Goal: Task Accomplishment & Management: Complete application form

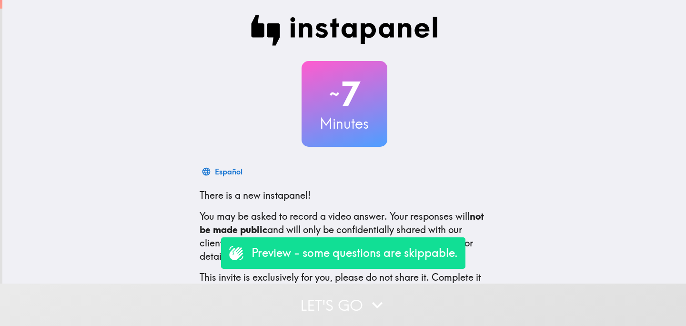
click at [312, 300] on button "Let's go" at bounding box center [343, 304] width 686 height 42
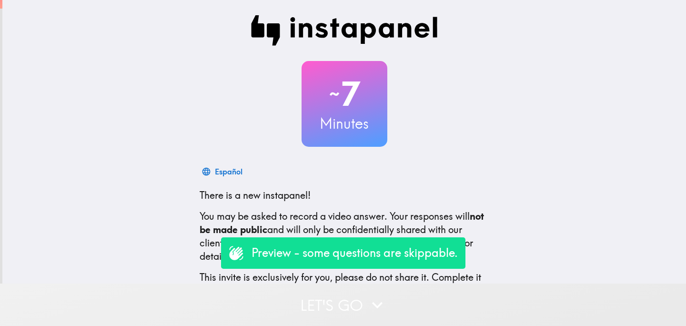
click at [311, 298] on button "Let's go" at bounding box center [343, 304] width 686 height 42
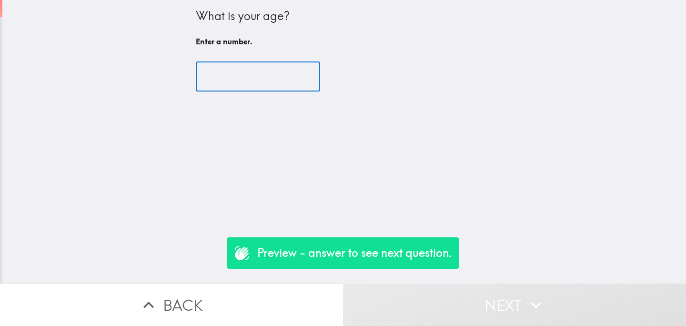
click at [240, 77] on input "number" at bounding box center [258, 77] width 124 height 30
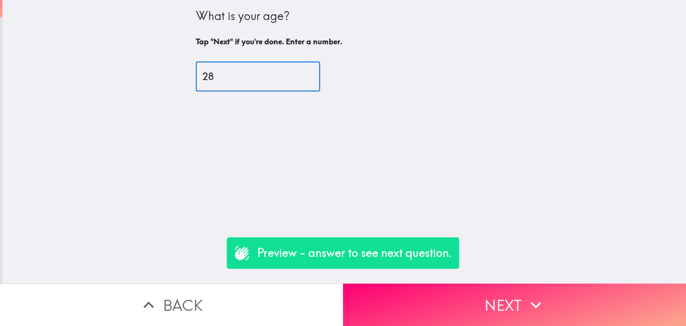
type input "28"
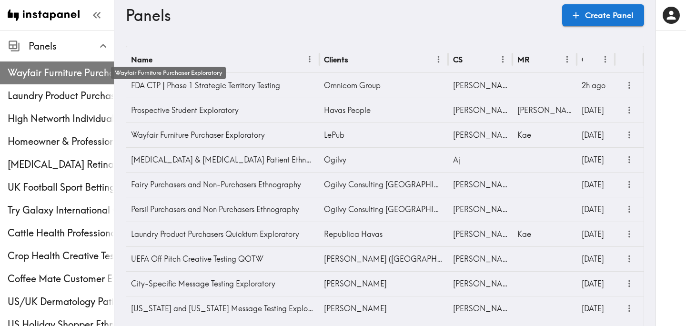
click at [77, 68] on span "Wayfair Furniture Purchaser Exploratory" at bounding box center [61, 72] width 106 height 13
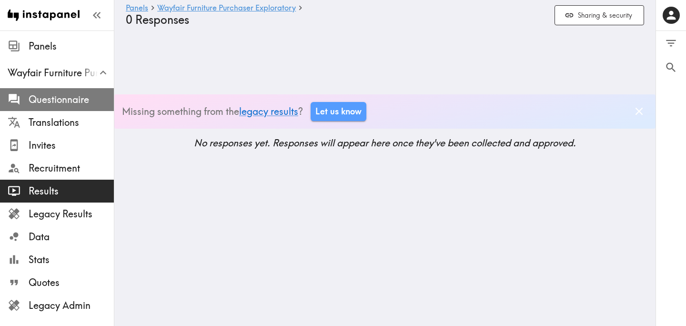
click at [61, 104] on span "Questionnaire" at bounding box center [71, 99] width 85 height 13
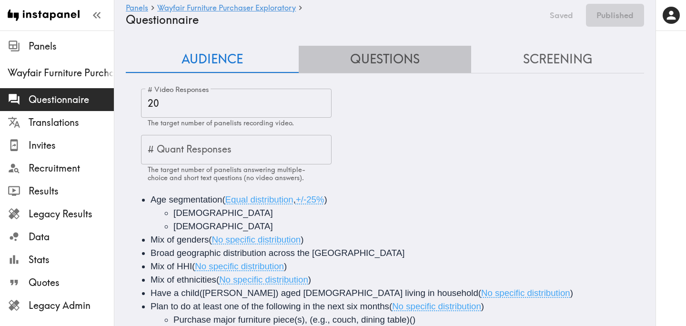
click at [397, 65] on button "Questions" at bounding box center [385, 59] width 173 height 27
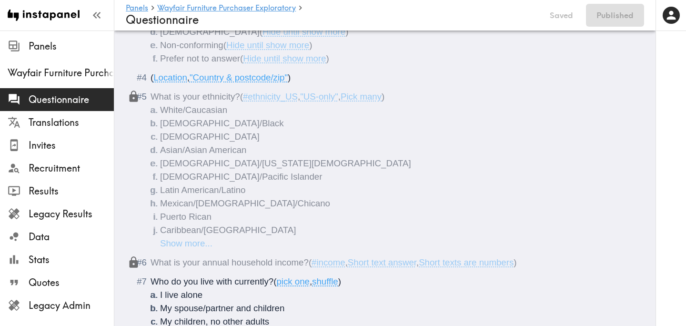
scroll to position [244, 0]
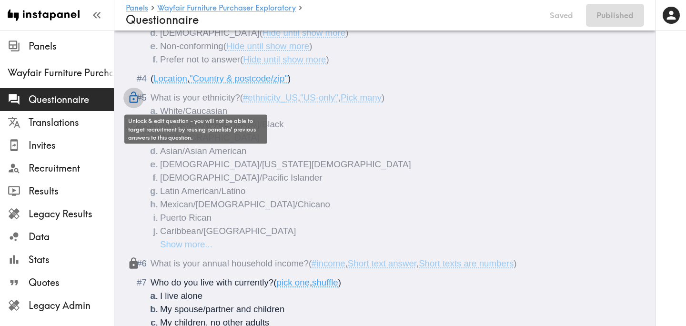
click at [132, 99] on icon "Questionnaire" at bounding box center [133, 97] width 13 height 13
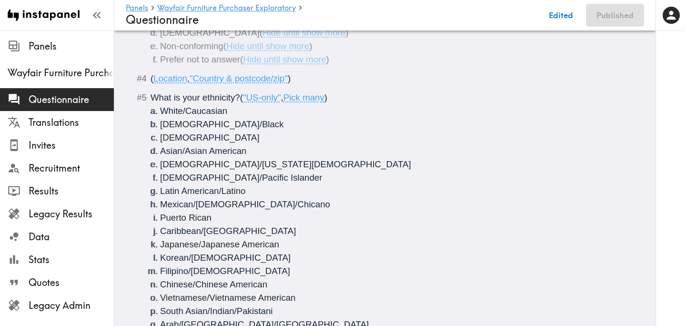
click at [202, 98] on span "What is your ethnicity?" at bounding box center [195, 97] width 90 height 10
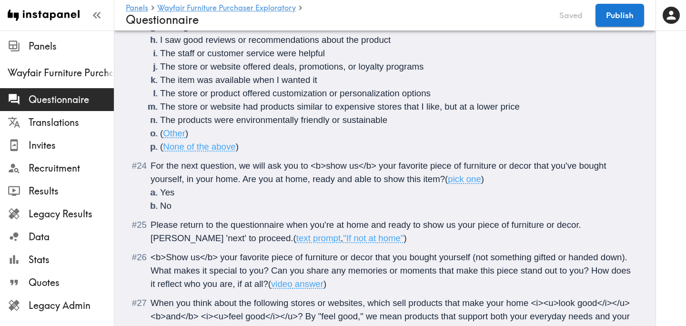
scroll to position [2518, 0]
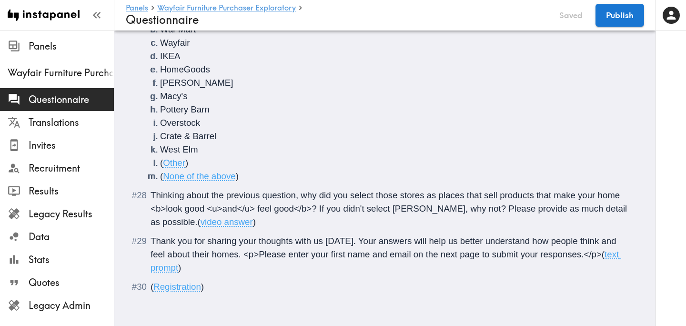
click at [320, 207] on span "Thinking about the previous question, why did you select those stores as places…" at bounding box center [389, 208] width 479 height 37
click at [186, 220] on span "Thinking about the previous question, why did you select those stores as places…" at bounding box center [385, 208] width 471 height 37
click at [618, 19] on button "Publish" at bounding box center [619, 15] width 49 height 23
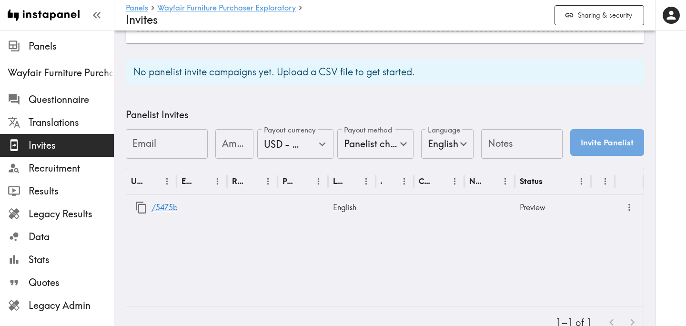
scroll to position [377, 0]
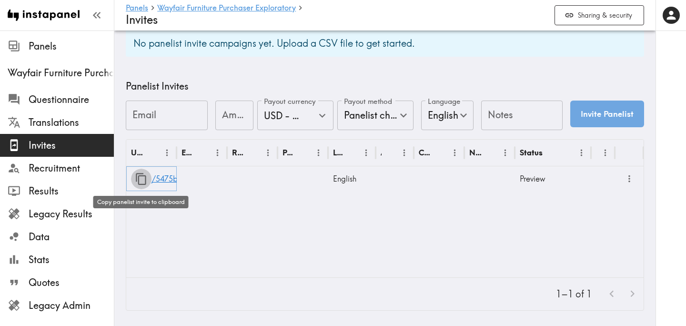
click at [139, 179] on icon "button" at bounding box center [141, 179] width 10 height 12
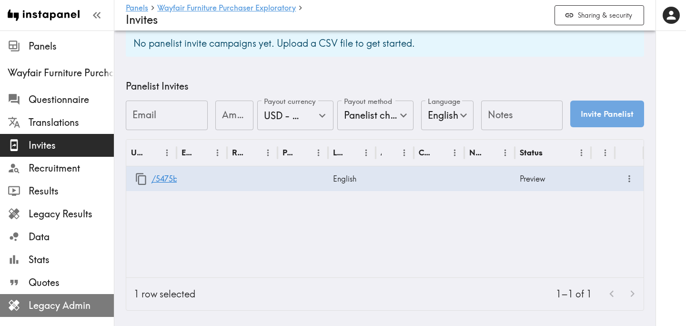
click at [65, 298] on span "Legacy Admin" at bounding box center [71, 305] width 85 height 17
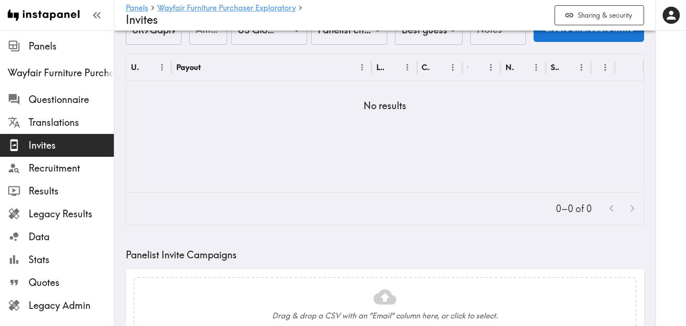
scroll to position [0, 0]
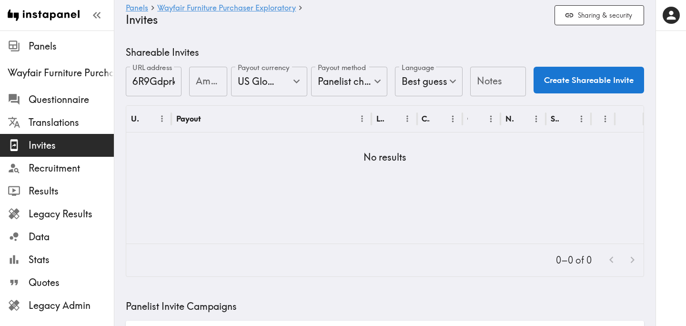
click at [207, 81] on input "Amount" at bounding box center [208, 82] width 38 height 30
click at [300, 79] on icon "Open" at bounding box center [296, 81] width 13 height 13
type input "25"
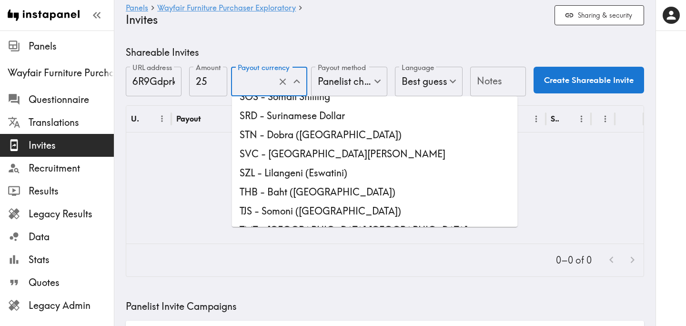
scroll to position [2588, 0]
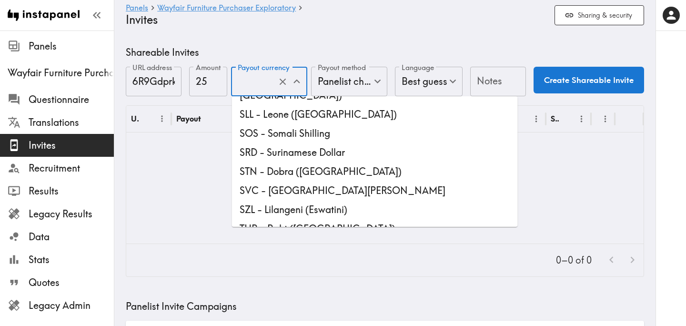
type input "USD - US Dollar ([GEOGRAPHIC_DATA], [US_STATE], [GEOGRAPHIC_DATA], [GEOGRAPHIC_…"
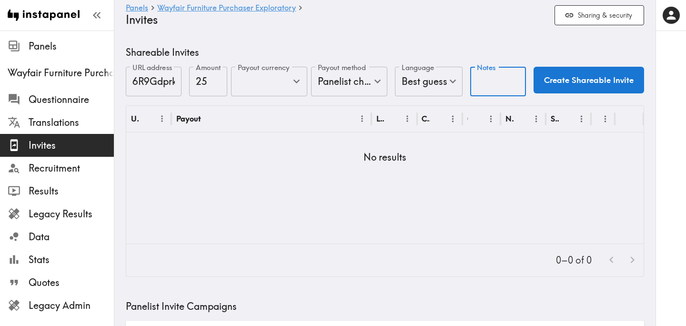
scroll to position [0, 0]
click at [484, 86] on input "Notes" at bounding box center [498, 82] width 56 height 30
type input "UI"
click at [595, 77] on button "Create Shareable Invite" at bounding box center [588, 80] width 110 height 27
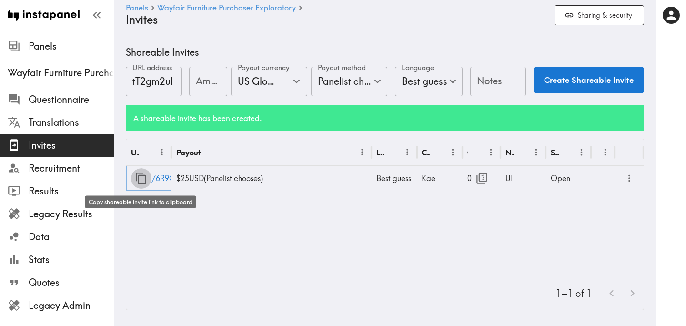
click at [141, 180] on icon "button" at bounding box center [141, 178] width 13 height 13
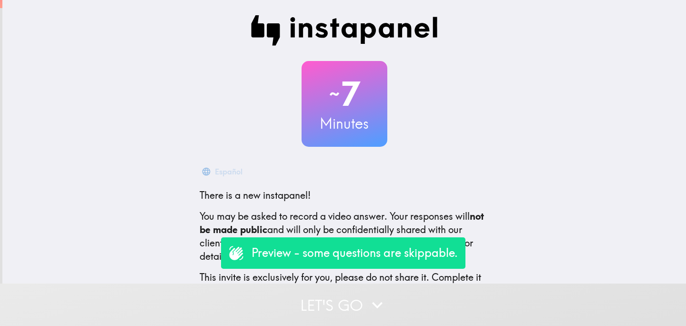
click at [306, 294] on button "Let's go" at bounding box center [343, 304] width 686 height 42
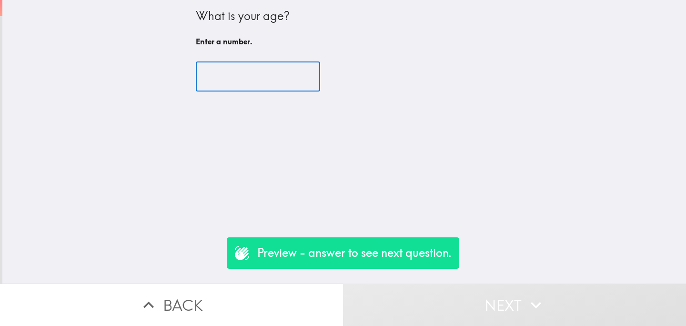
click at [258, 78] on input "number" at bounding box center [258, 77] width 124 height 30
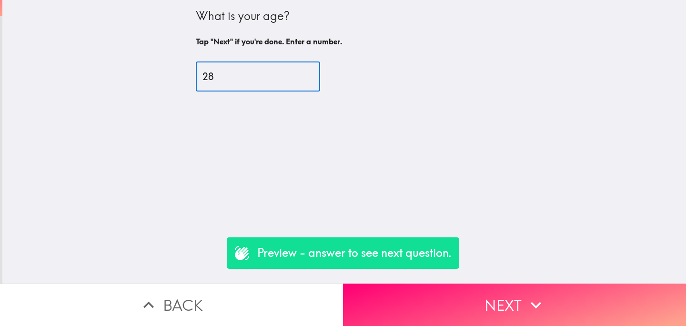
type input "28"
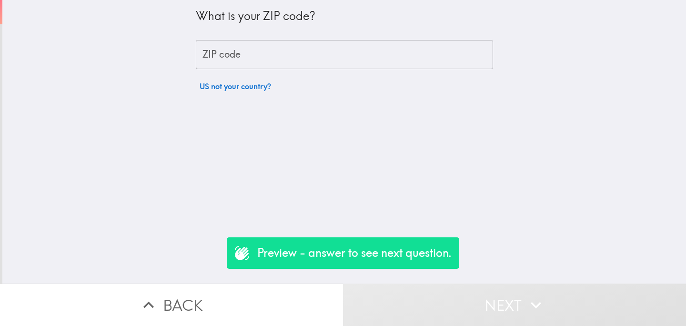
click at [267, 60] on input "ZIP code" at bounding box center [344, 55] width 297 height 30
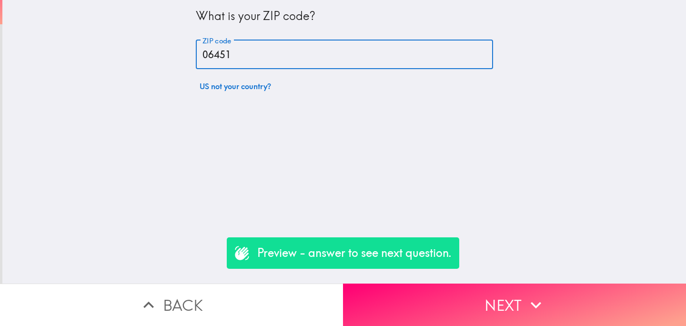
type input "06451"
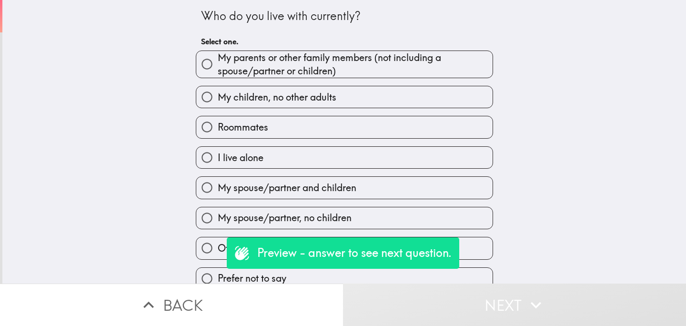
click at [307, 91] on span "My children, no other adults" at bounding box center [277, 96] width 119 height 13
click at [218, 91] on input "My children, no other adults" at bounding box center [206, 96] width 21 height 21
radio input "true"
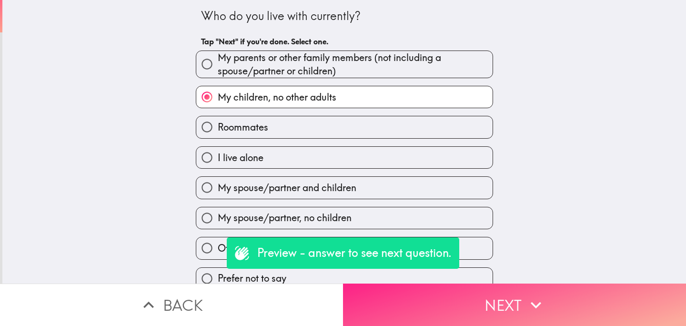
click at [464, 309] on button "Next" at bounding box center [514, 304] width 343 height 42
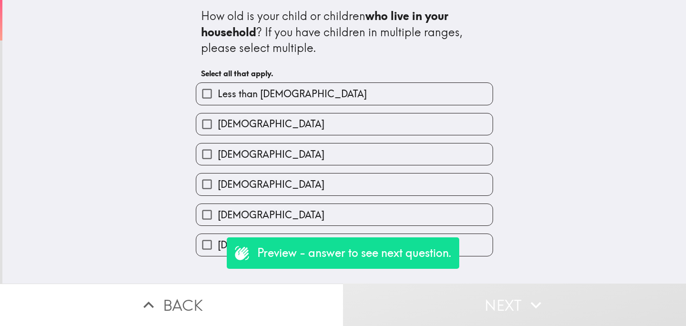
click at [327, 186] on label "10-14 years old" at bounding box center [344, 183] width 296 height 21
click at [218, 186] on input "10-14 years old" at bounding box center [206, 183] width 21 height 21
checkbox input "true"
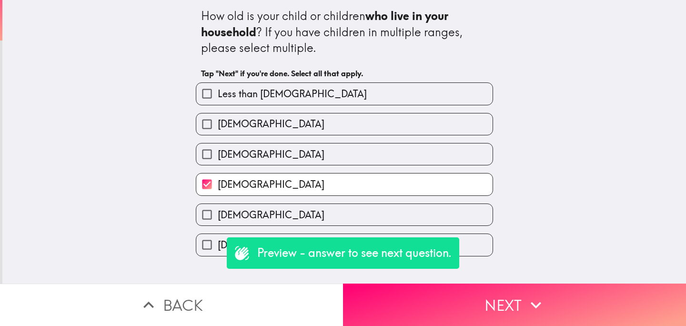
click at [327, 205] on div "15-18 years old" at bounding box center [344, 214] width 297 height 22
click at [327, 160] on label "5-9 years old" at bounding box center [344, 153] width 296 height 21
click at [218, 160] on input "5-9 years old" at bounding box center [206, 153] width 21 height 21
checkbox input "true"
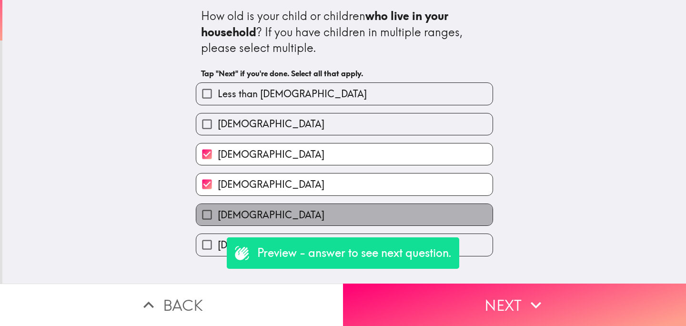
click at [330, 213] on label "15-18 years old" at bounding box center [344, 214] width 296 height 21
click at [218, 213] on input "15-18 years old" at bounding box center [206, 214] width 21 height 21
checkbox input "true"
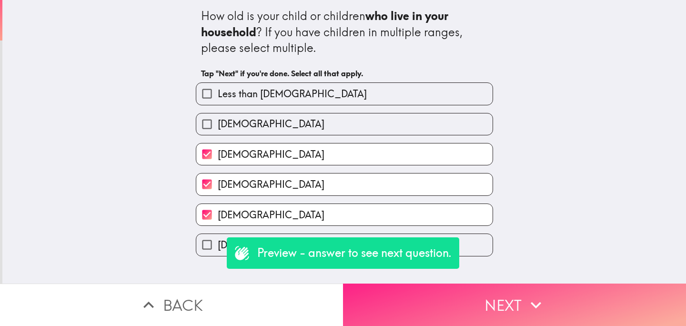
click at [433, 307] on button "Next" at bounding box center [514, 304] width 343 height 42
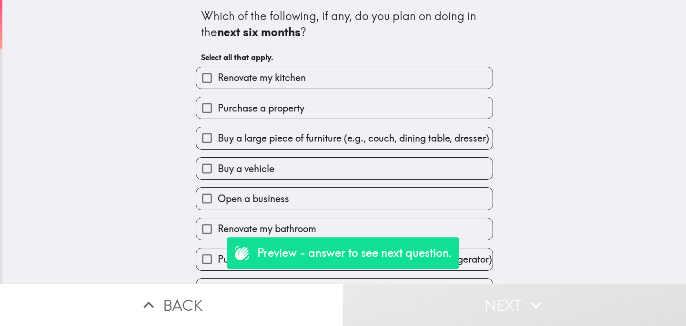
click at [343, 115] on label "Purchase a property" at bounding box center [344, 107] width 296 height 21
click at [218, 115] on input "Purchase a property" at bounding box center [206, 107] width 21 height 21
checkbox input "true"
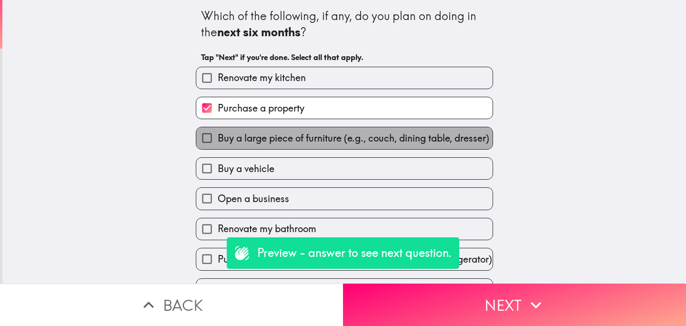
click at [319, 137] on span "Buy a large piece of furniture (e.g., couch, dining table, dresser)" at bounding box center [353, 137] width 271 height 13
click at [218, 137] on input "Buy a large piece of furniture (e.g., couch, dining table, dresser)" at bounding box center [206, 137] width 21 height 21
checkbox input "true"
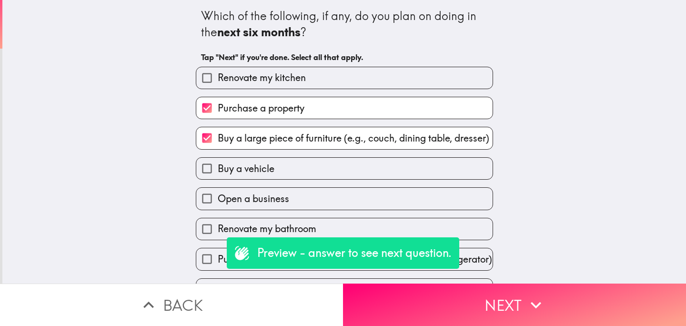
scroll to position [26, 0]
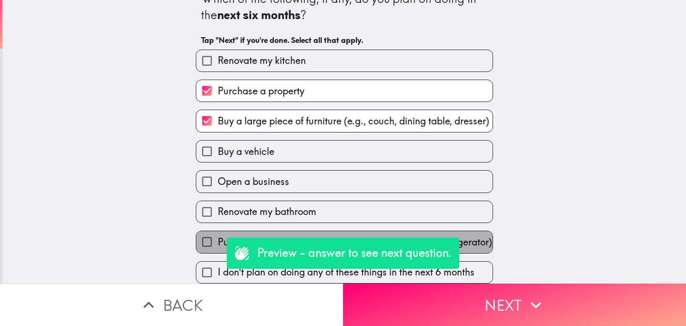
click at [340, 235] on span "Purchase a major appliance (e.g. dishwasher, oven, refrigerator)" at bounding box center [355, 241] width 274 height 13
click at [218, 231] on input "Purchase a major appliance (e.g. dishwasher, oven, refrigerator)" at bounding box center [206, 241] width 21 height 21
checkbox input "true"
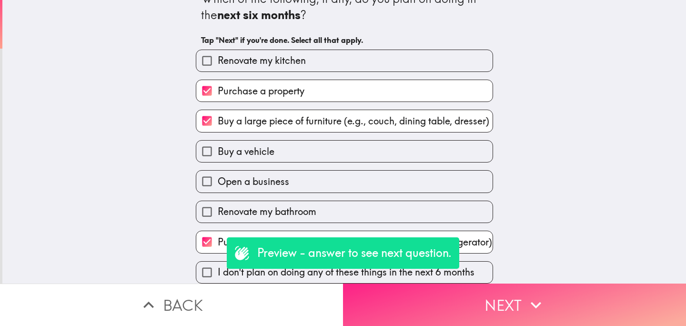
click at [423, 299] on button "Next" at bounding box center [514, 304] width 343 height 42
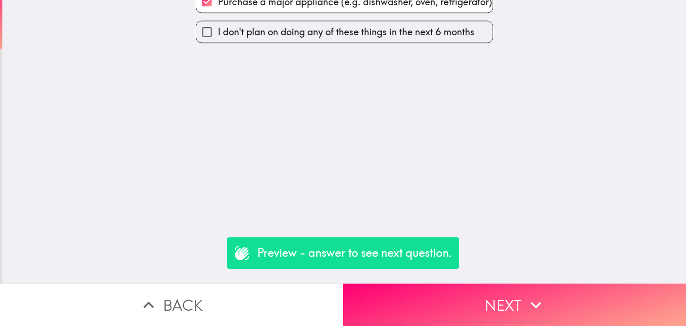
scroll to position [0, 0]
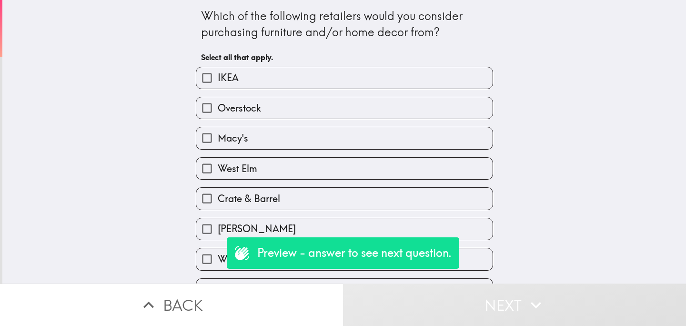
click at [385, 191] on label "Crate & Barrel" at bounding box center [344, 198] width 296 height 21
click at [218, 191] on input "Crate & Barrel" at bounding box center [206, 198] width 21 height 21
checkbox input "true"
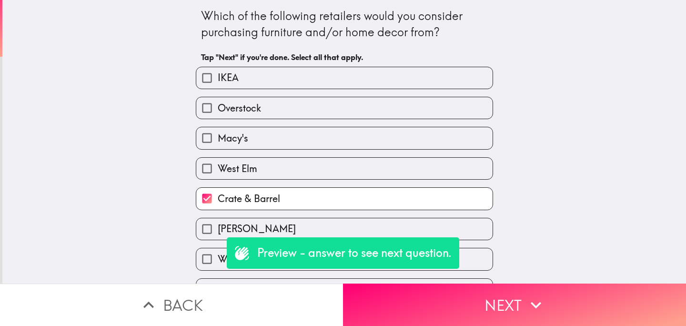
click at [403, 156] on div "West Elm" at bounding box center [340, 165] width 305 height 30
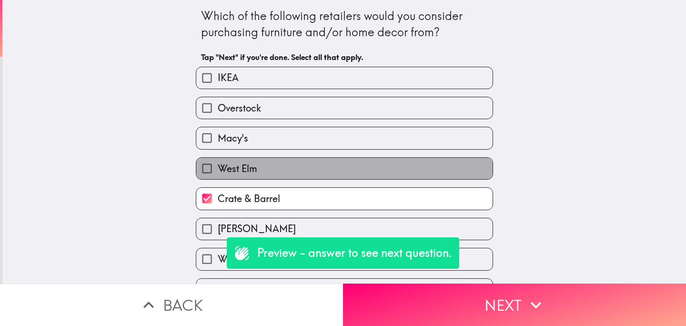
click at [405, 164] on label "West Elm" at bounding box center [344, 168] width 296 height 21
click at [218, 164] on input "West Elm" at bounding box center [206, 168] width 21 height 21
checkbox input "true"
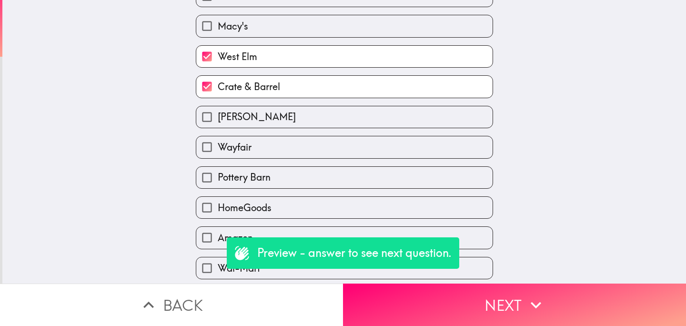
scroll to position [179, 0]
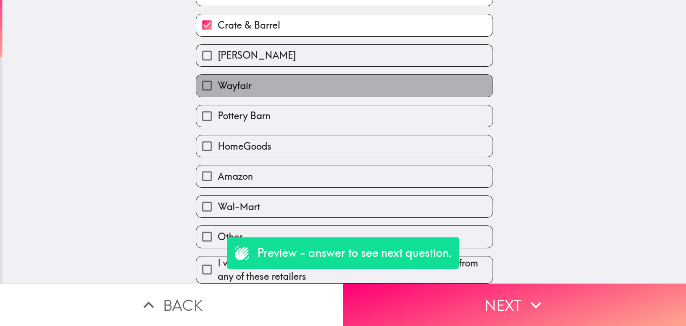
click at [293, 84] on label "Wayfair" at bounding box center [344, 85] width 296 height 21
click at [218, 84] on input "Wayfair" at bounding box center [206, 85] width 21 height 21
checkbox input "true"
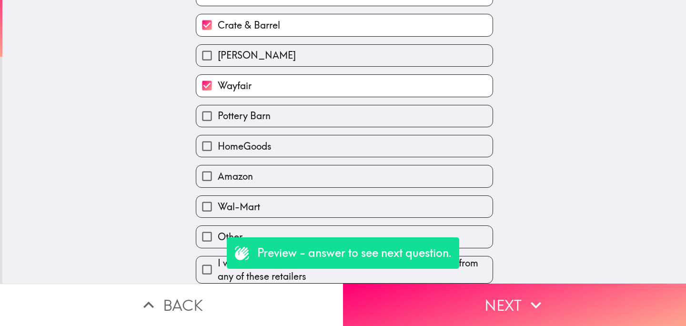
click at [294, 112] on label "Pottery Barn" at bounding box center [344, 115] width 296 height 21
click at [218, 112] on input "Pottery Barn" at bounding box center [206, 115] width 21 height 21
checkbox input "true"
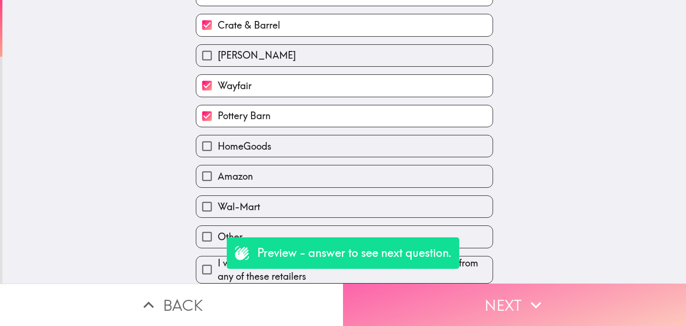
click at [416, 298] on button "Next" at bounding box center [514, 304] width 343 height 42
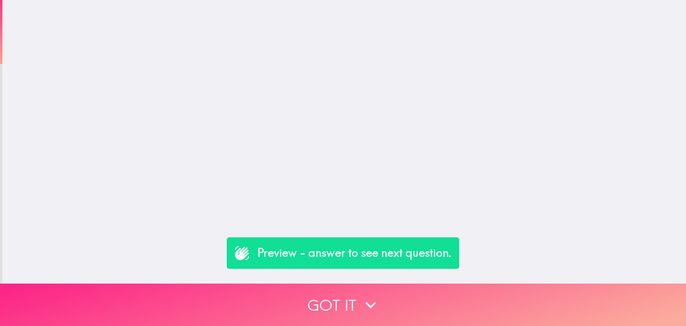
scroll to position [0, 0]
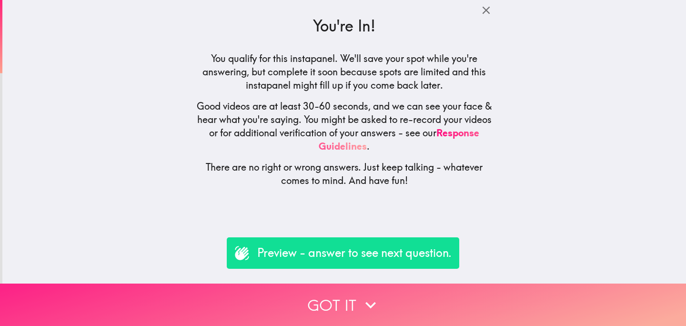
click at [310, 306] on button "Got it" at bounding box center [343, 304] width 686 height 42
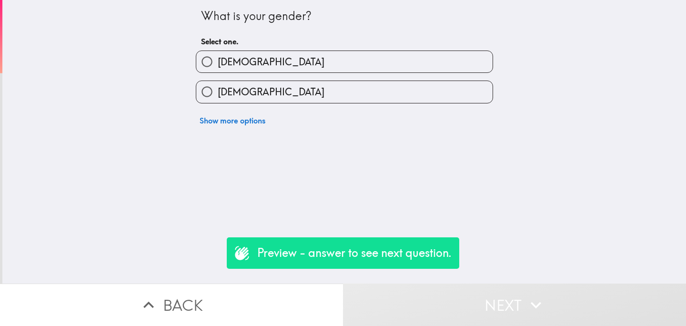
click at [352, 103] on div "Female" at bounding box center [344, 91] width 297 height 22
click at [349, 98] on label "Female" at bounding box center [344, 91] width 296 height 21
click at [218, 98] on input "Female" at bounding box center [206, 91] width 21 height 21
radio input "true"
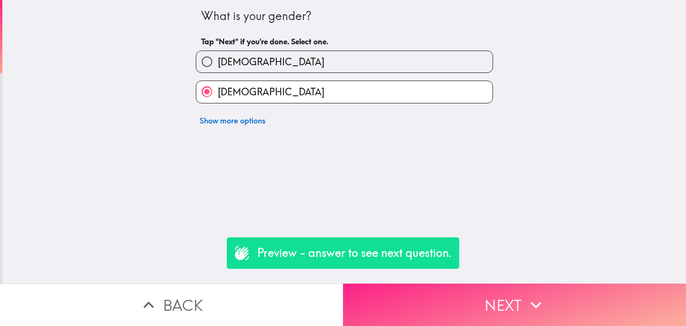
click at [464, 303] on button "Next" at bounding box center [514, 304] width 343 height 42
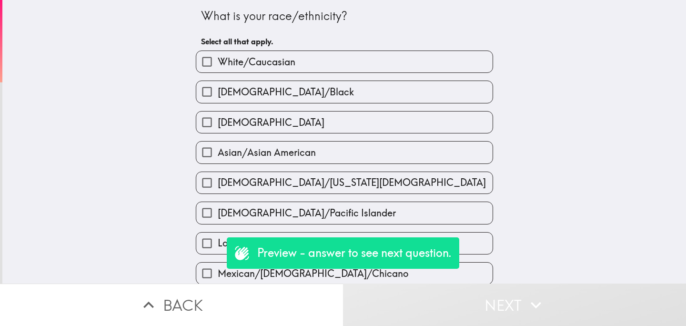
click at [304, 88] on span "African American/Black" at bounding box center [286, 91] width 136 height 13
click at [218, 88] on input "African American/Black" at bounding box center [206, 91] width 21 height 21
checkbox input "true"
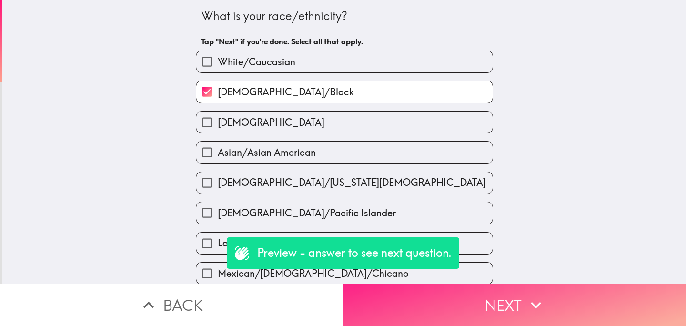
click at [475, 305] on button "Next" at bounding box center [514, 304] width 343 height 42
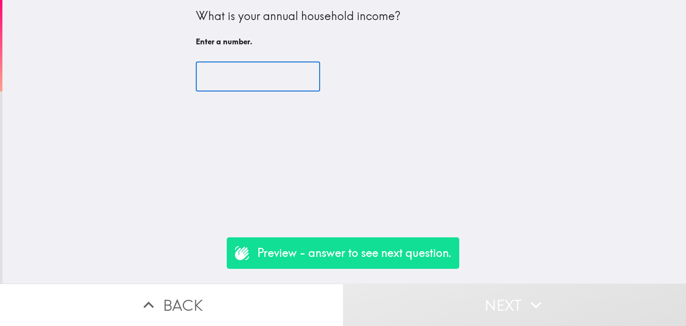
click at [276, 69] on input "number" at bounding box center [258, 77] width 124 height 30
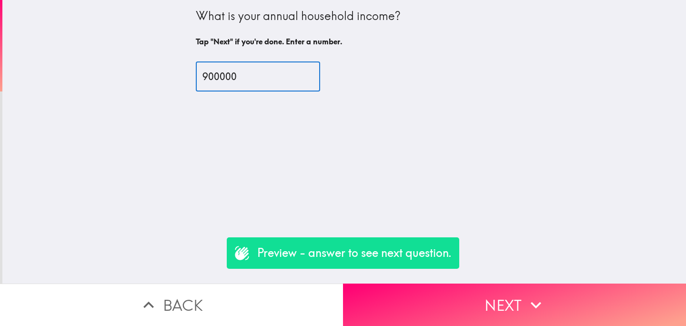
type input "900000"
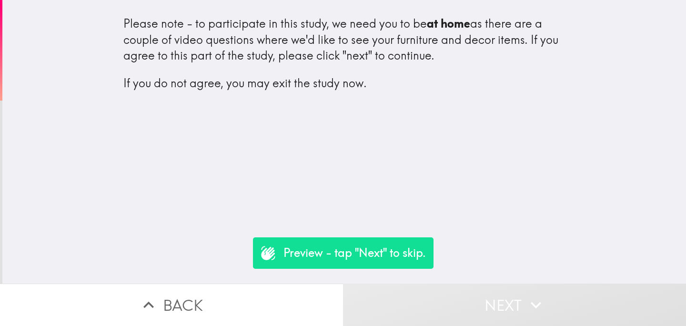
click at [476, 308] on button "Next" at bounding box center [514, 304] width 343 height 42
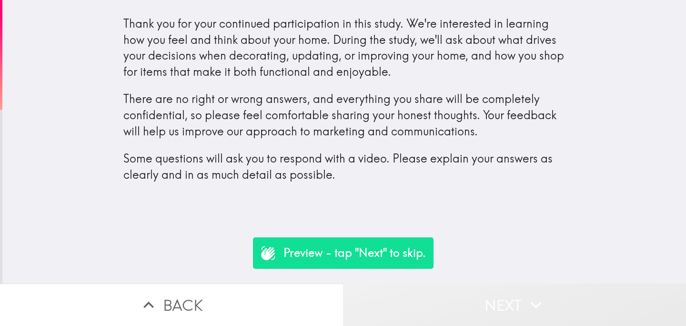
click at [466, 306] on button "Next" at bounding box center [514, 304] width 343 height 42
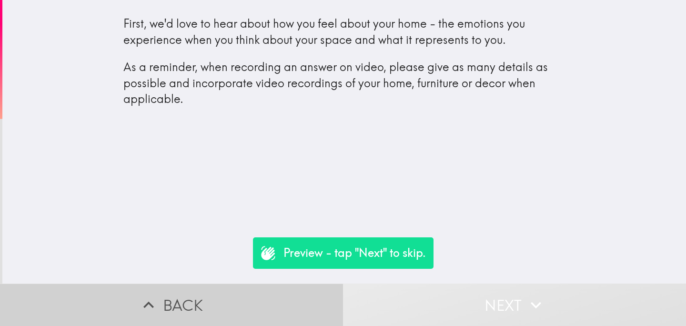
click at [223, 318] on button "Back" at bounding box center [171, 304] width 343 height 42
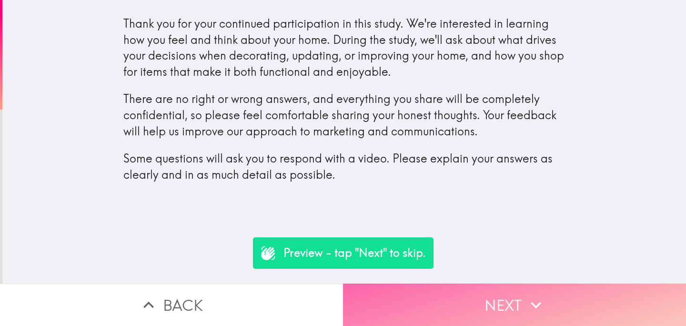
click at [468, 299] on button "Next" at bounding box center [514, 304] width 343 height 42
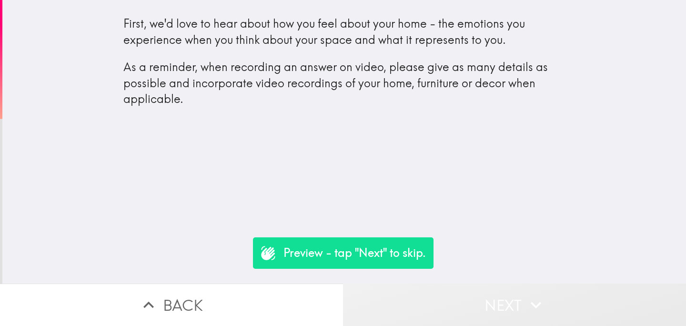
click at [468, 299] on button "Next" at bounding box center [514, 304] width 343 height 42
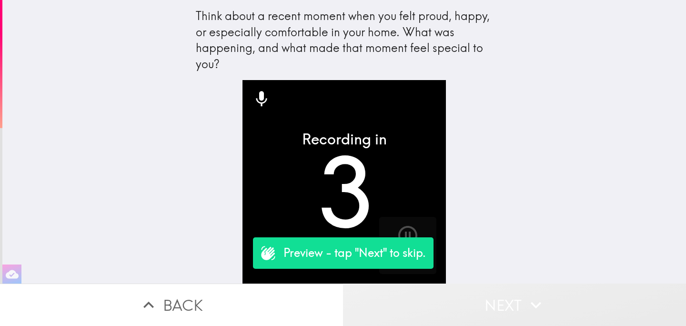
click at [468, 299] on button "Next" at bounding box center [514, 304] width 343 height 42
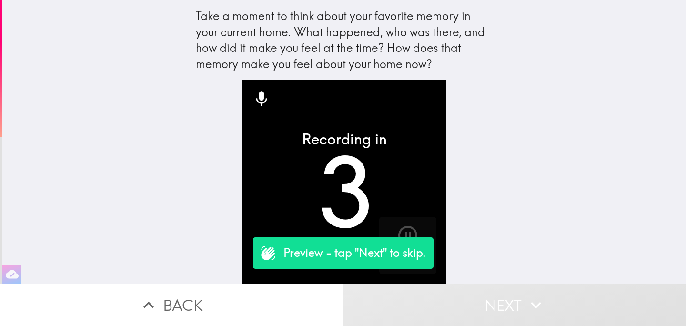
click at [468, 299] on button "Next" at bounding box center [514, 304] width 343 height 42
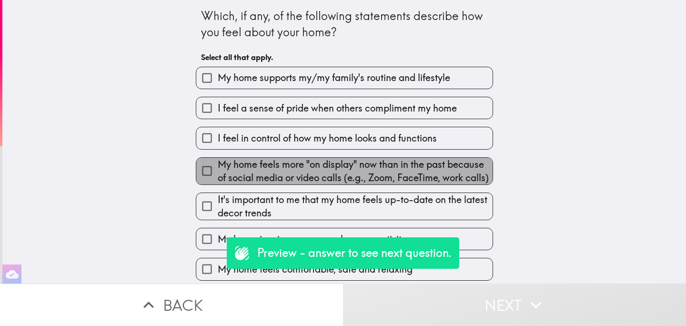
click at [377, 177] on span "My home feels more "on display" now than in the past because of social media or…" at bounding box center [355, 171] width 275 height 27
click at [218, 177] on input "My home feels more "on display" now than in the past because of social media or…" at bounding box center [206, 170] width 21 height 21
checkbox input "true"
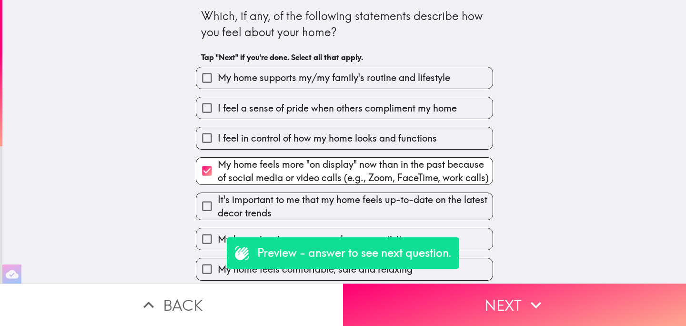
click at [415, 139] on span "I feel in control of how my home looks and functions" at bounding box center [327, 137] width 219 height 13
click at [218, 139] on input "I feel in control of how my home looks and functions" at bounding box center [206, 137] width 21 height 21
checkbox input "true"
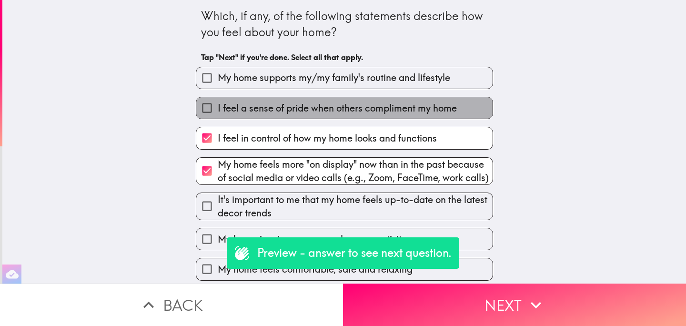
click at [445, 117] on label "I feel a sense of pride when others compliment my home" at bounding box center [344, 107] width 296 height 21
click at [218, 117] on input "I feel a sense of pride when others compliment my home" at bounding box center [206, 107] width 21 height 21
checkbox input "true"
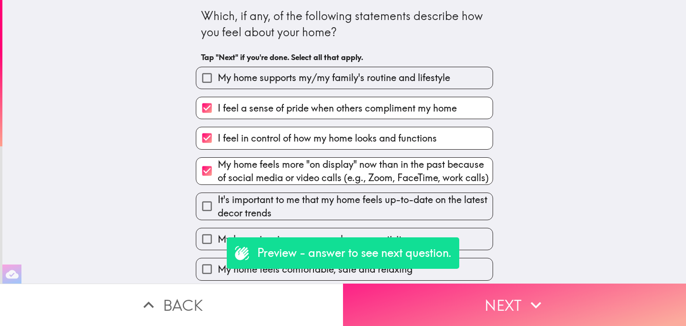
click at [484, 286] on button "Next" at bounding box center [514, 304] width 343 height 42
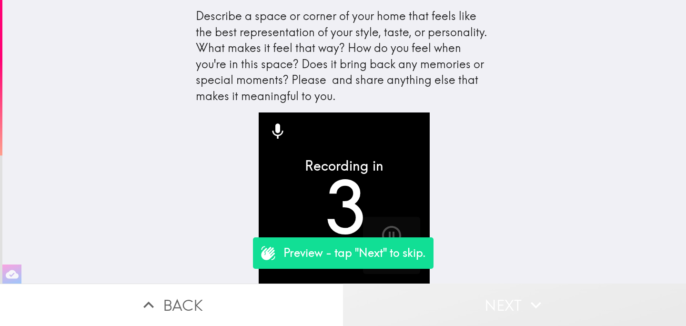
click at [469, 311] on button "Next" at bounding box center [514, 304] width 343 height 42
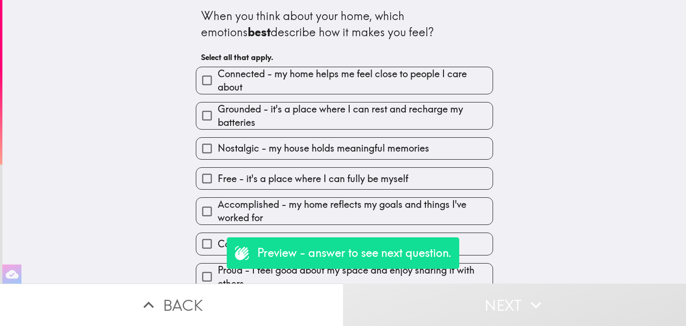
click at [400, 173] on span "Free - it's a place where I can fully be myself" at bounding box center [313, 178] width 190 height 13
click at [218, 173] on input "Free - it's a place where I can fully be myself" at bounding box center [206, 178] width 21 height 21
checkbox input "true"
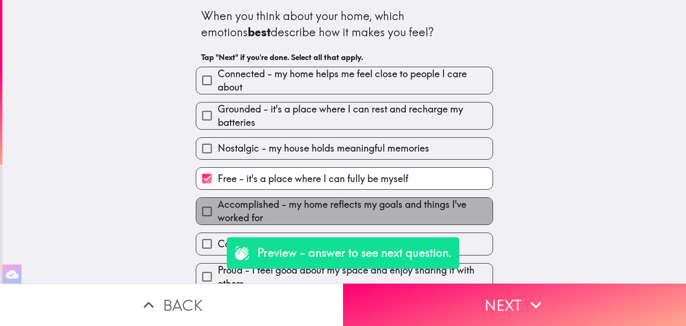
click at [426, 200] on span "Accomplished - my home reflects my goals and things I've worked for" at bounding box center [355, 211] width 275 height 27
click at [218, 200] on input "Accomplished - my home reflects my goals and things I've worked for" at bounding box center [206, 210] width 21 height 21
checkbox input "true"
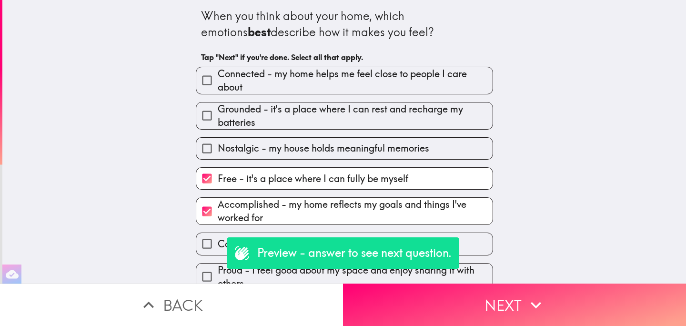
click at [431, 134] on div "Nostalgic - my house holds meaningful memories" at bounding box center [340, 145] width 305 height 30
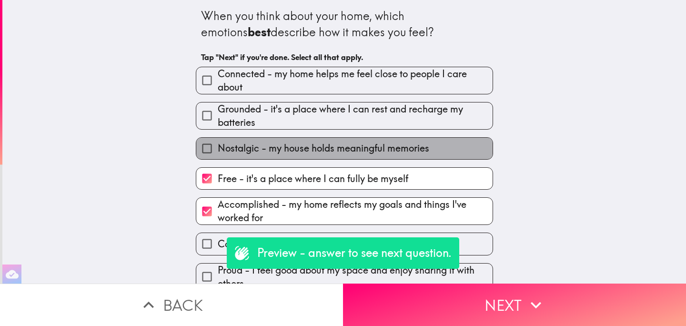
click at [431, 151] on label "Nostalgic - my house holds meaningful memories" at bounding box center [344, 148] width 296 height 21
click at [218, 151] on input "Nostalgic - my house holds meaningful memories" at bounding box center [206, 148] width 21 height 21
checkbox input "true"
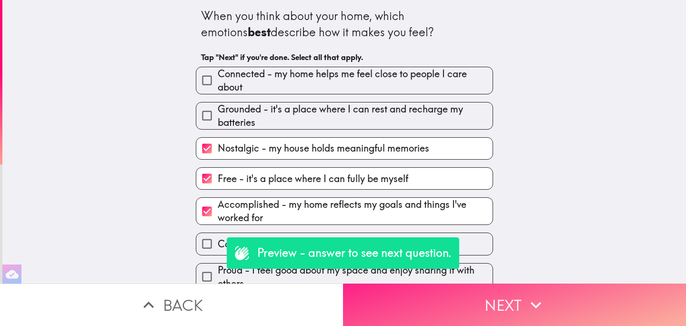
click at [462, 314] on button "Next" at bounding box center [514, 304] width 343 height 42
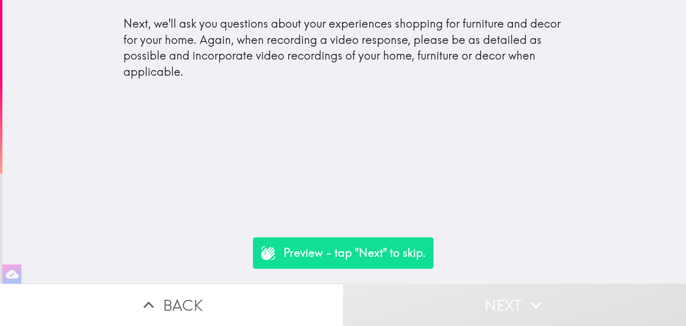
click at [459, 312] on button "Next" at bounding box center [514, 304] width 343 height 42
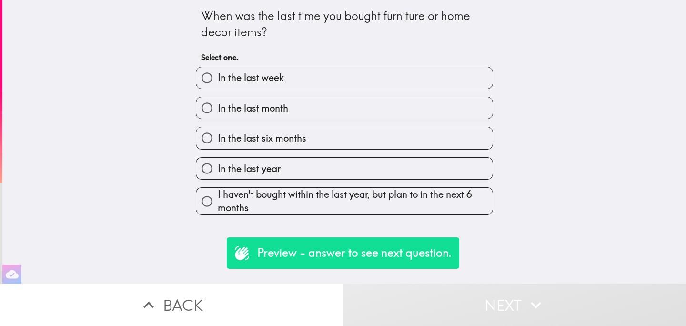
click at [401, 151] on div "In the last year" at bounding box center [340, 165] width 305 height 30
click at [407, 170] on label "In the last year" at bounding box center [344, 168] width 296 height 21
click at [218, 170] on input "In the last year" at bounding box center [206, 168] width 21 height 21
radio input "true"
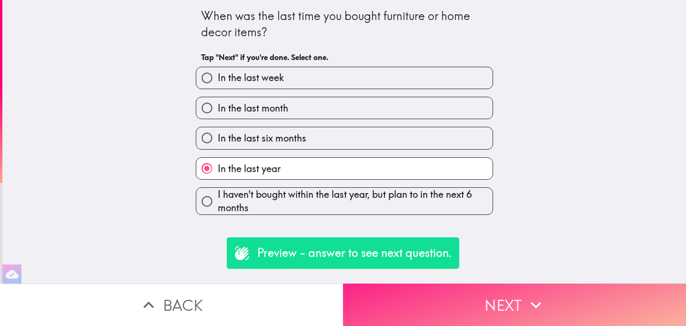
click at [440, 304] on button "Next" at bounding box center [514, 304] width 343 height 42
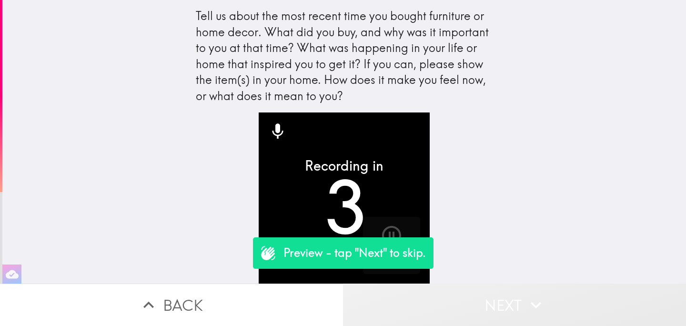
click at [448, 303] on button "Next" at bounding box center [514, 304] width 343 height 42
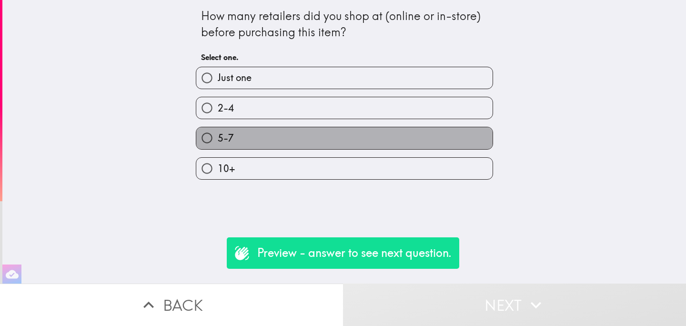
click at [380, 142] on label "5-7" at bounding box center [344, 137] width 296 height 21
click at [218, 142] on input "5-7" at bounding box center [206, 137] width 21 height 21
radio input "true"
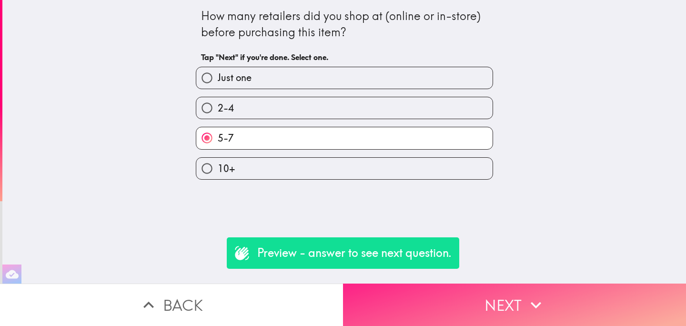
click at [440, 297] on button "Next" at bounding box center [514, 304] width 343 height 42
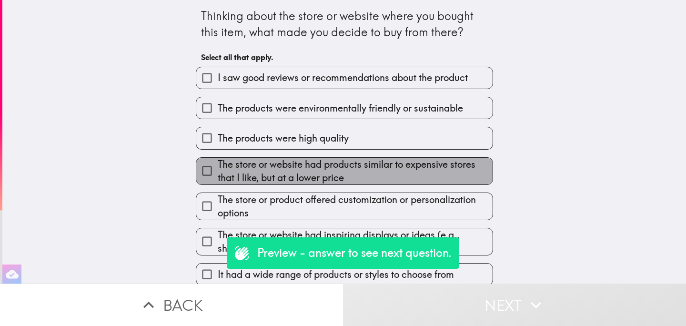
click at [386, 177] on span "The store or website had products similar to expensive stores that I like, but …" at bounding box center [355, 171] width 275 height 27
click at [218, 177] on input "The store or website had products similar to expensive stores that I like, but …" at bounding box center [206, 170] width 21 height 21
checkbox input "true"
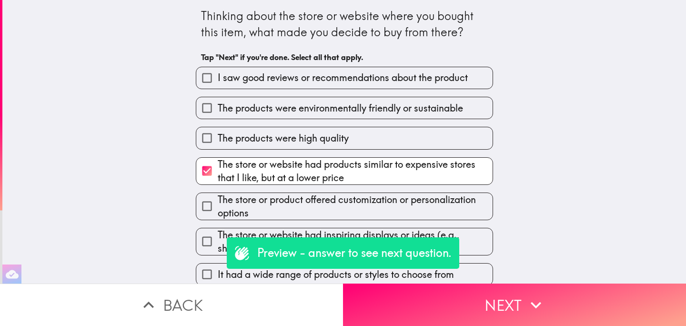
click at [395, 218] on span "The store or product offered customization or personalization options" at bounding box center [355, 206] width 275 height 27
click at [218, 217] on input "The store or product offered customization or personalization options" at bounding box center [206, 205] width 21 height 21
checkbox input "true"
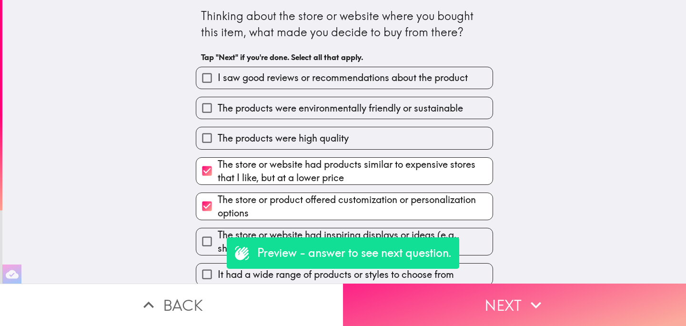
click at [442, 302] on button "Next" at bounding box center [514, 304] width 343 height 42
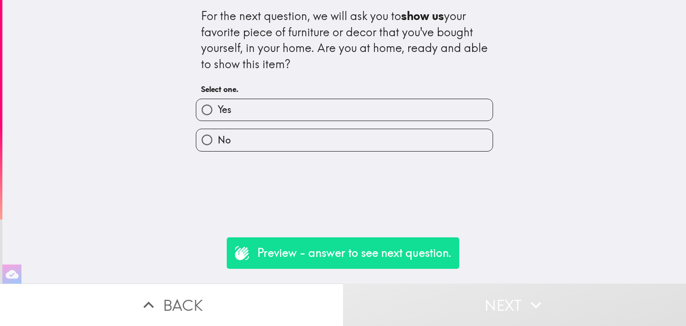
click at [414, 113] on label "Yes" at bounding box center [344, 109] width 296 height 21
click at [218, 113] on input "Yes" at bounding box center [206, 109] width 21 height 21
radio input "true"
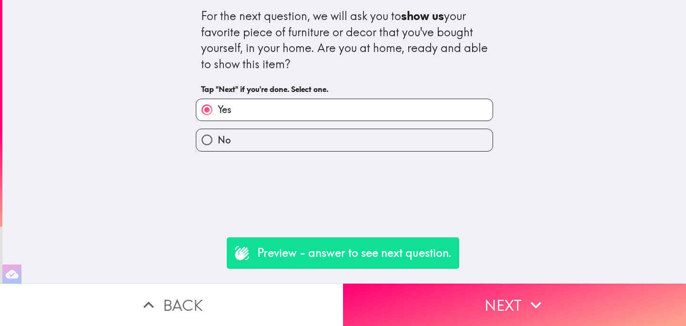
click at [406, 138] on label "No" at bounding box center [344, 139] width 296 height 21
click at [218, 138] on input "No" at bounding box center [206, 139] width 21 height 21
radio input "true"
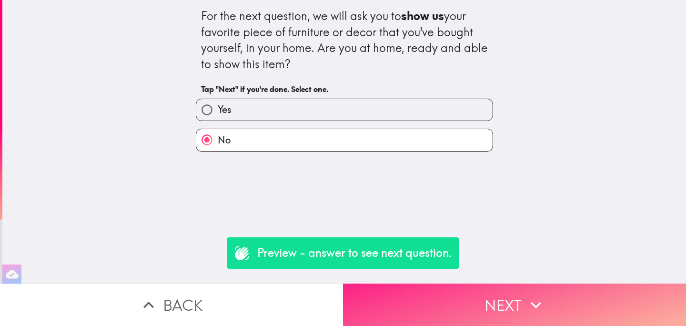
click at [449, 304] on button "Next" at bounding box center [514, 304] width 343 height 42
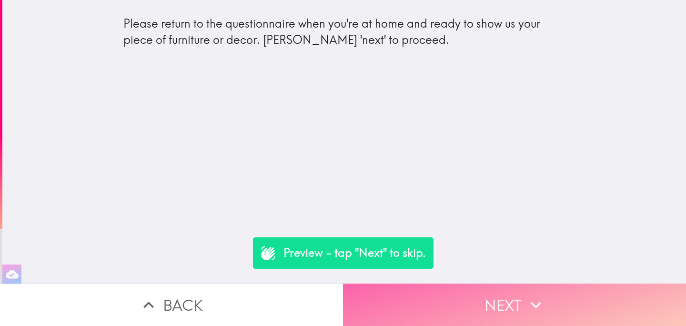
click at [449, 300] on button "Next" at bounding box center [514, 304] width 343 height 42
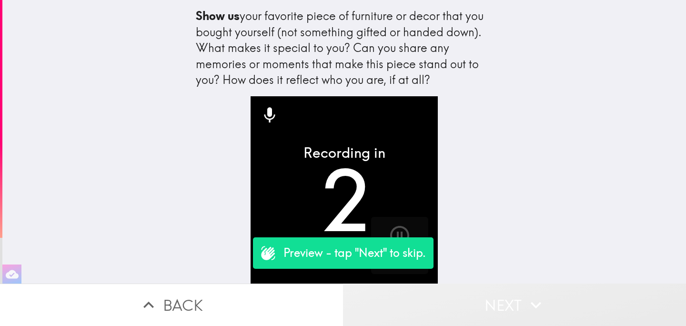
click at [449, 300] on button "Next" at bounding box center [514, 304] width 343 height 42
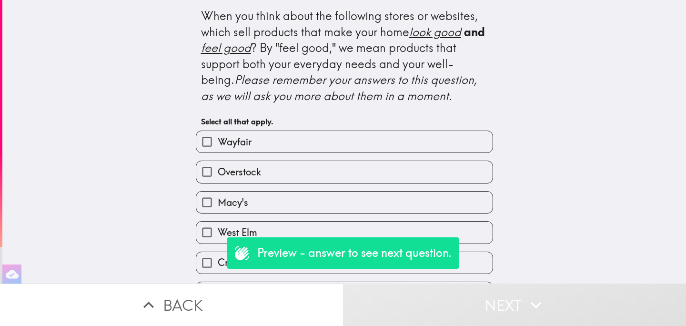
click at [376, 160] on div "Overstock" at bounding box center [340, 168] width 305 height 30
click at [380, 195] on label "Macy's" at bounding box center [344, 201] width 296 height 21
click at [218, 195] on input "Macy's" at bounding box center [206, 201] width 21 height 21
checkbox input "true"
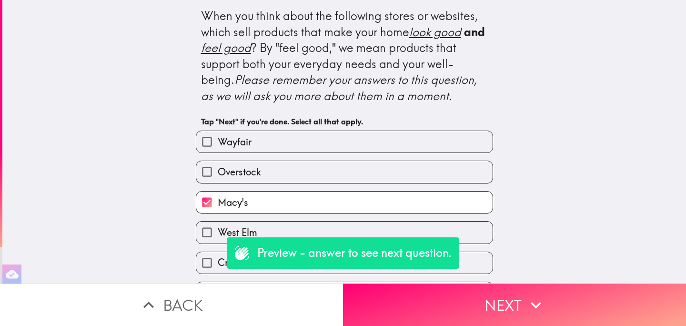
click at [386, 227] on label "West Elm" at bounding box center [344, 231] width 296 height 21
click at [218, 227] on input "West Elm" at bounding box center [206, 231] width 21 height 21
checkbox input "true"
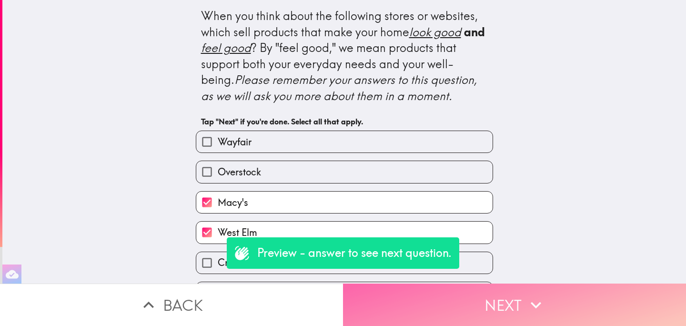
click at [467, 315] on button "Next" at bounding box center [514, 304] width 343 height 42
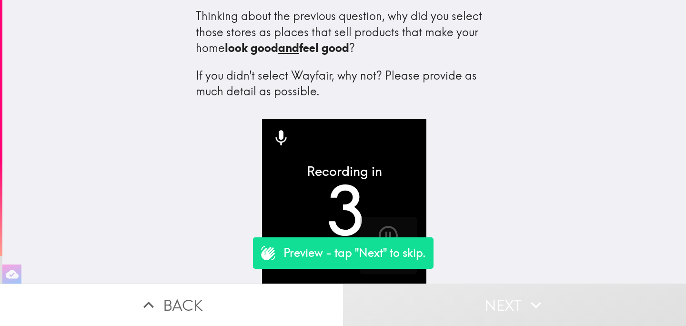
click at [466, 310] on button "Next" at bounding box center [514, 304] width 343 height 42
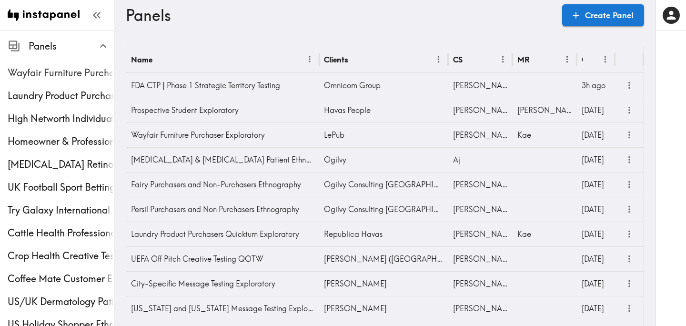
click at [88, 81] on span "Wayfair Furniture Purchaser Exploratory" at bounding box center [61, 72] width 106 height 17
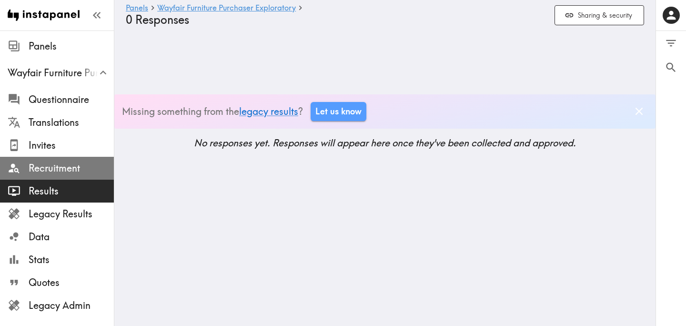
click at [80, 171] on span "Recruitment" at bounding box center [71, 167] width 85 height 13
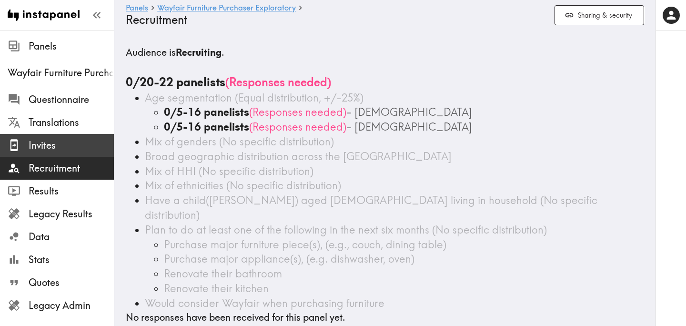
click at [79, 150] on span "Invites" at bounding box center [71, 145] width 85 height 13
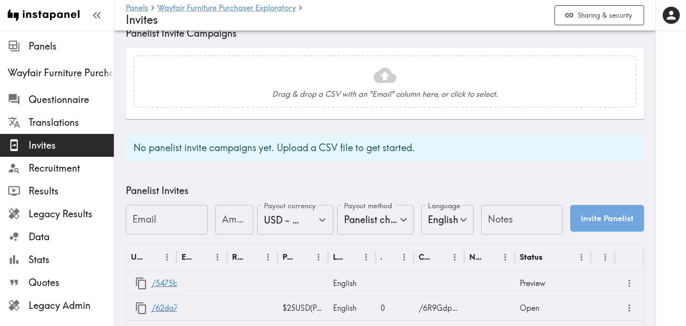
scroll to position [377, 0]
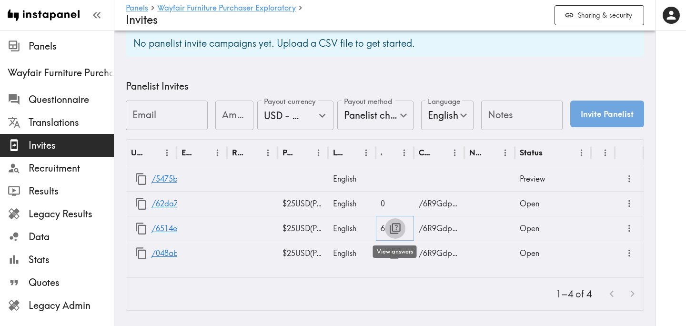
click at [394, 229] on icon "button" at bounding box center [395, 228] width 13 height 13
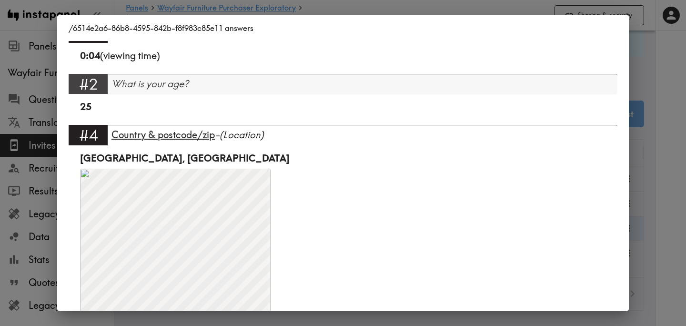
scroll to position [307, 0]
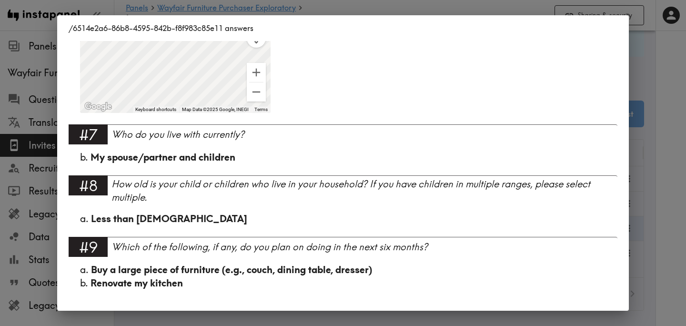
click at [665, 186] on div "/6514e2a6-86b8-4595-842b-f8f983c85e11 answers Language English Segment 25-34 Fu…" at bounding box center [343, 163] width 686 height 326
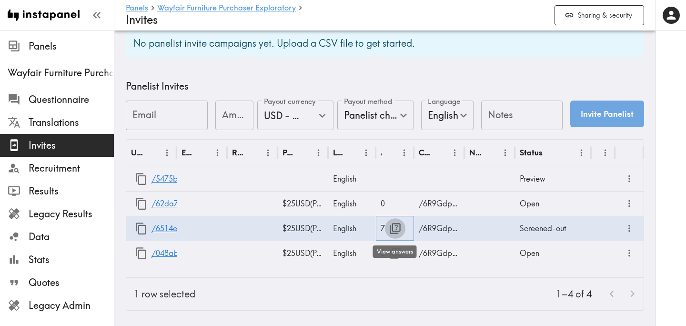
click at [398, 227] on icon "button" at bounding box center [395, 228] width 13 height 13
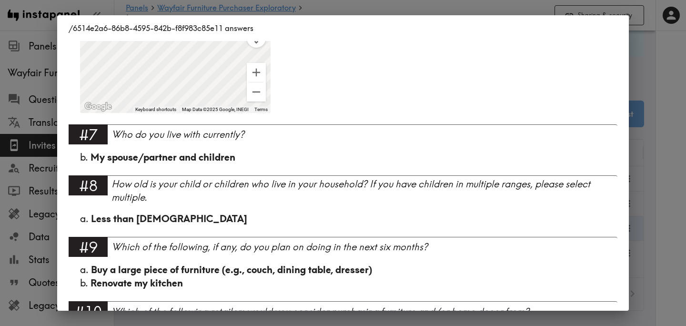
scroll to position [360, 0]
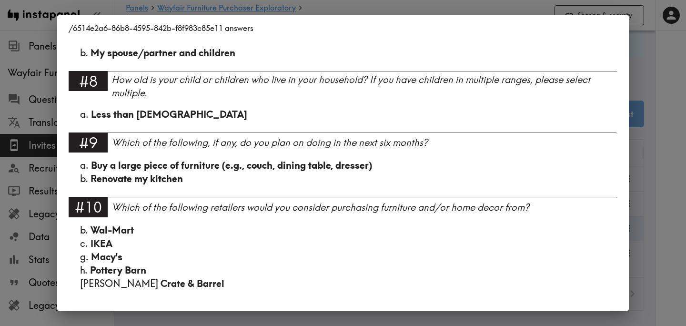
click at [648, 183] on div "/6514e2a6-86b8-4595-842b-f8f983c85e11 answers Language English #1 There is a ne…" at bounding box center [343, 163] width 686 height 326
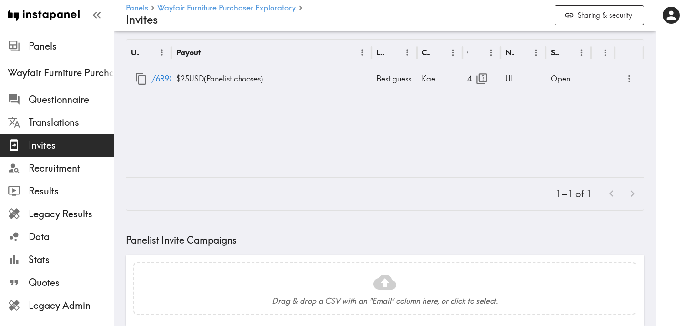
scroll to position [390, 0]
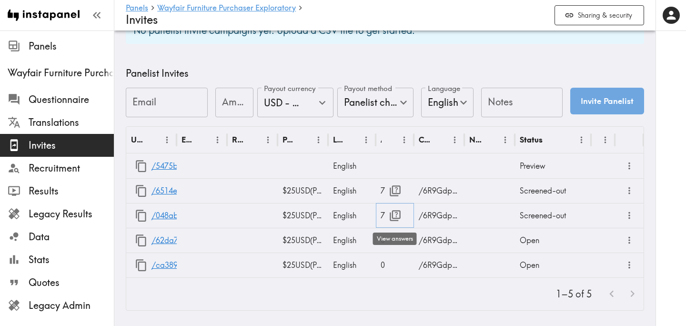
click at [392, 220] on icon "button" at bounding box center [395, 215] width 13 height 13
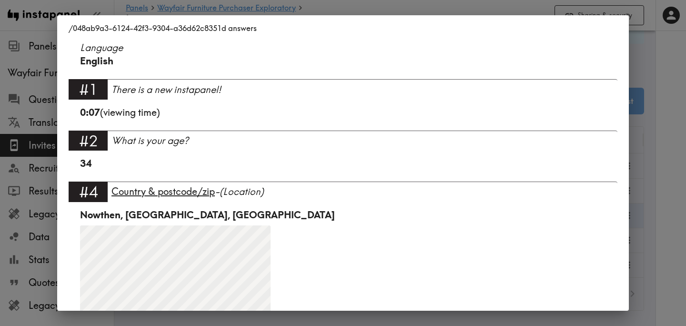
scroll to position [387, 0]
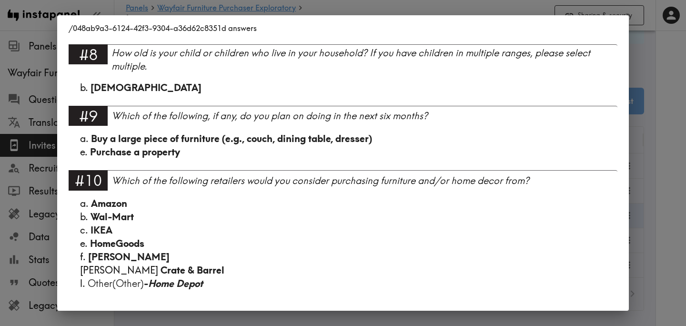
click at [644, 199] on div "/048ab9a3-6124-42f3-9304-a36d62c8351d answers Language English #1 There is a ne…" at bounding box center [343, 163] width 686 height 326
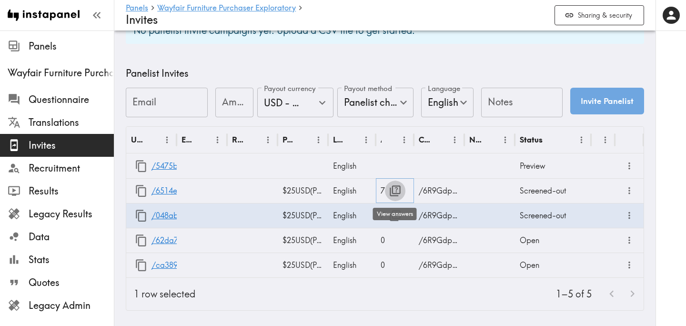
click at [398, 188] on icon "button" at bounding box center [395, 190] width 13 height 13
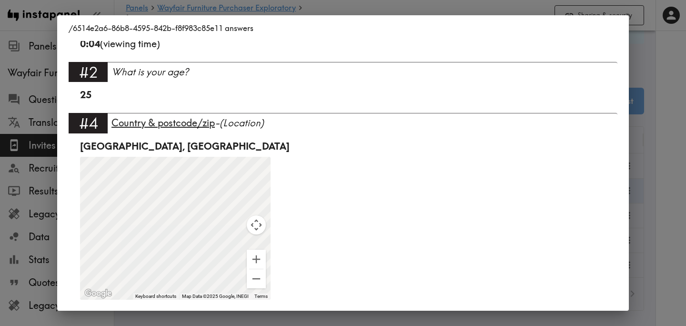
scroll to position [0, 0]
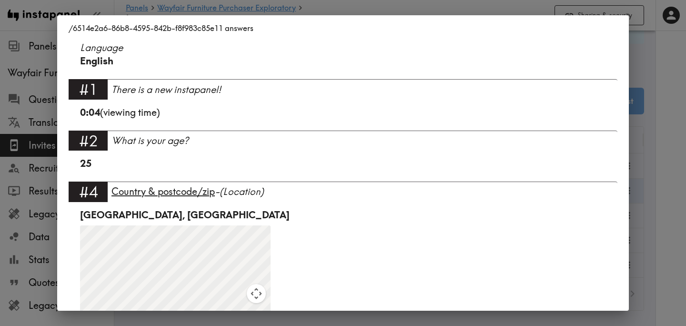
click at [668, 172] on div "/6514e2a6-86b8-4595-842b-f8f983c85e11 answers Language English #1 There is a ne…" at bounding box center [343, 163] width 686 height 326
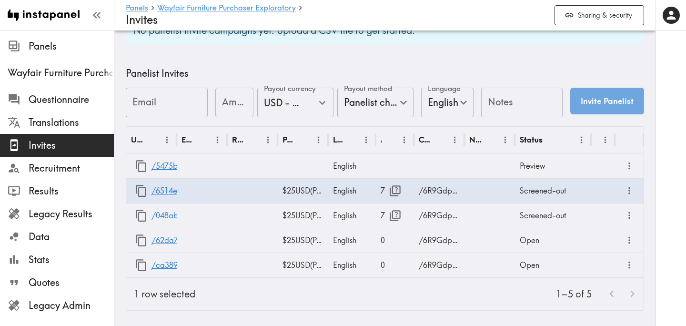
click at [430, 296] on div "1–5 of 5" at bounding box center [423, 294] width 440 height 32
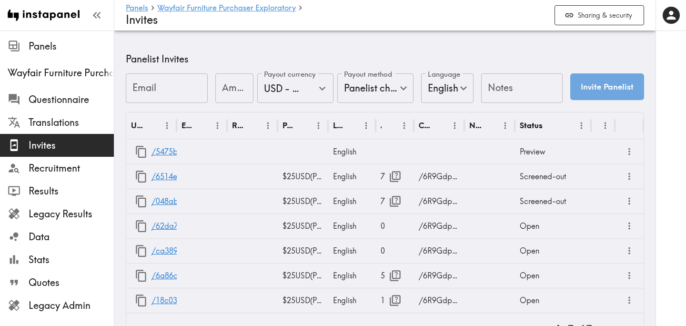
scroll to position [440, 0]
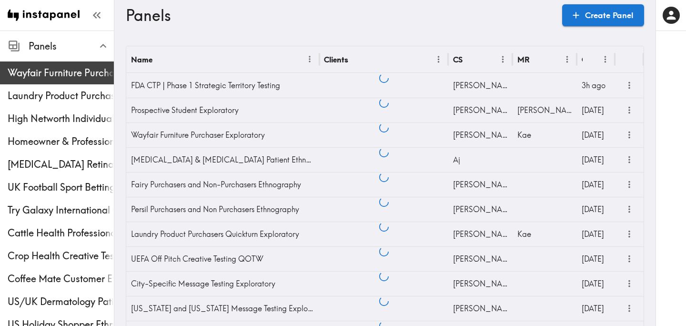
click at [58, 80] on span "Wayfair Furniture Purchaser Exploratory" at bounding box center [61, 72] width 106 height 17
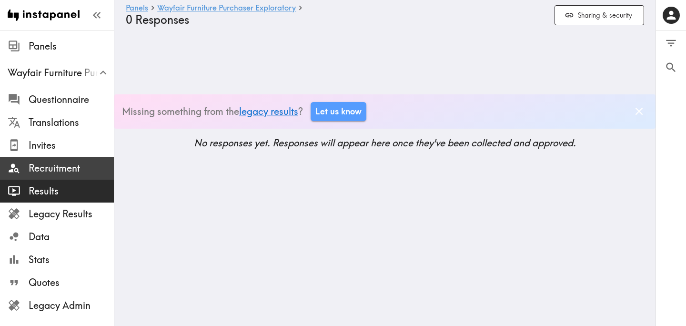
click at [58, 160] on span "Recruitment" at bounding box center [71, 168] width 85 height 17
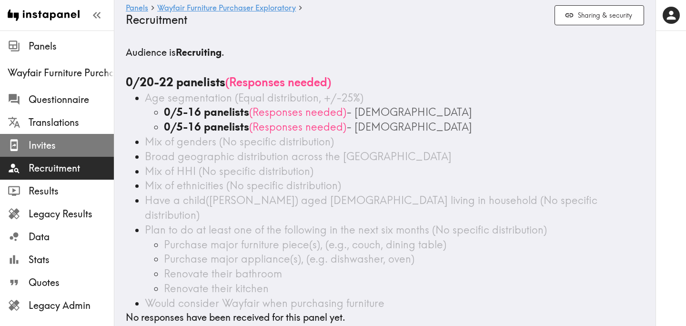
click at [71, 153] on span "Invites" at bounding box center [71, 145] width 85 height 17
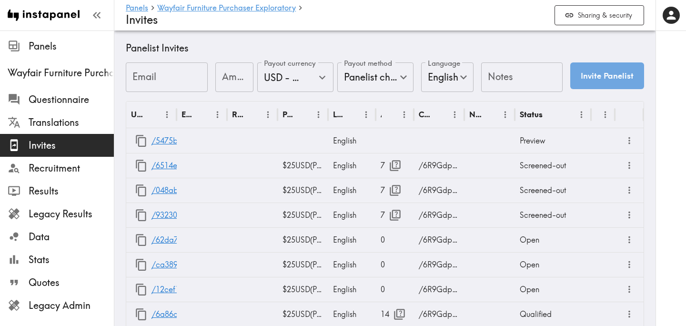
scroll to position [563, 0]
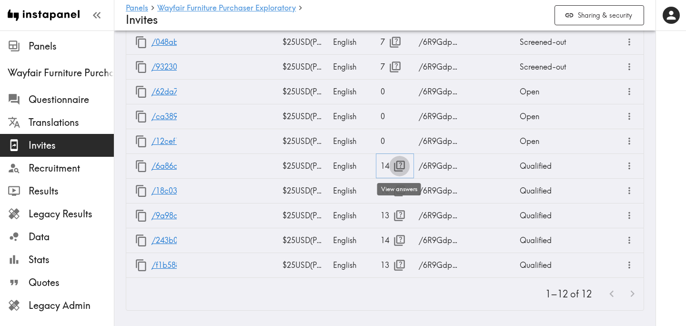
click at [394, 165] on icon "button" at bounding box center [399, 165] width 11 height 11
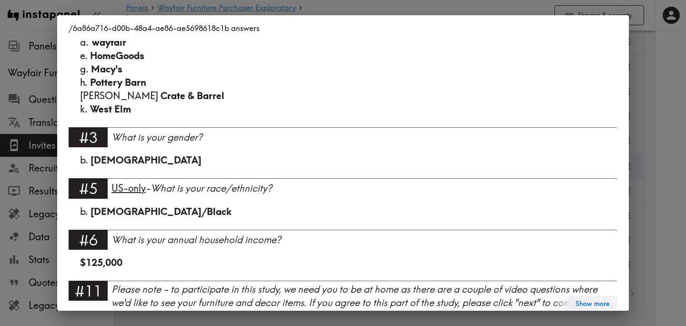
scroll to position [910, 0]
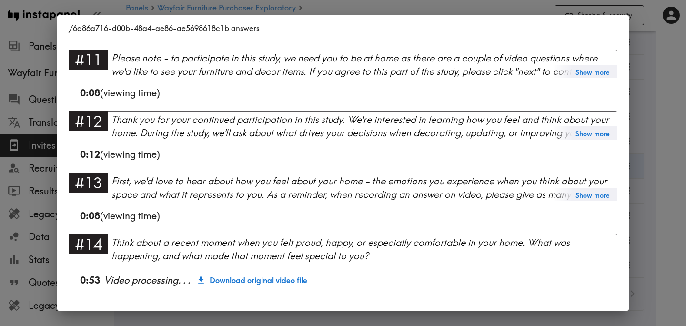
click at [664, 158] on div "/6a86a716-d00b-48a4-ae86-ae5698618c1b answers Language English Segment 35-45 Fu…" at bounding box center [343, 163] width 686 height 326
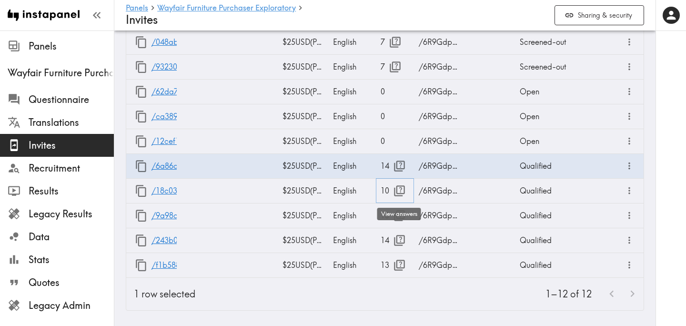
click at [397, 195] on icon "button" at bounding box center [399, 190] width 11 height 11
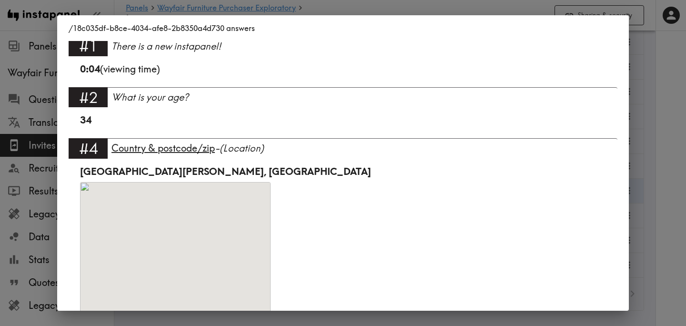
scroll to position [0, 0]
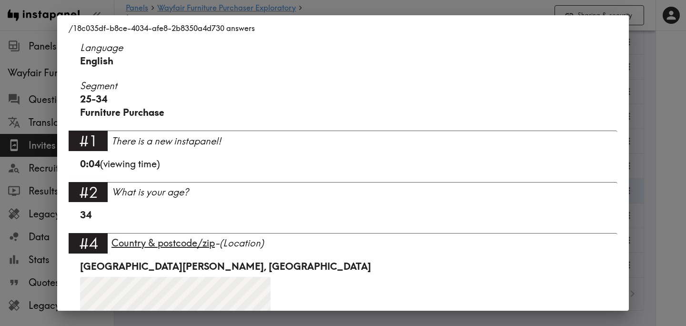
click at [659, 161] on div "/18c035df-b8ce-4034-afe8-2b8350a4d730 answers Language English Segment 25-34 Fu…" at bounding box center [343, 163] width 686 height 326
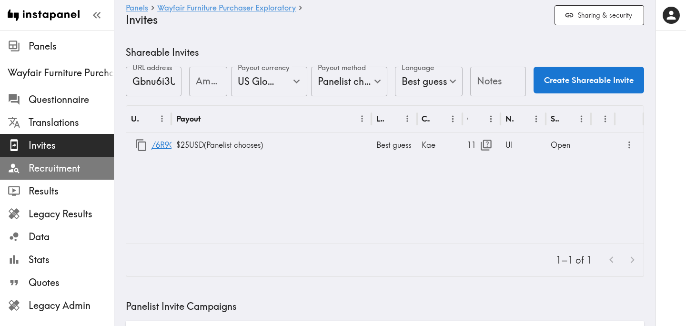
click at [77, 169] on span "Recruitment" at bounding box center [71, 167] width 85 height 13
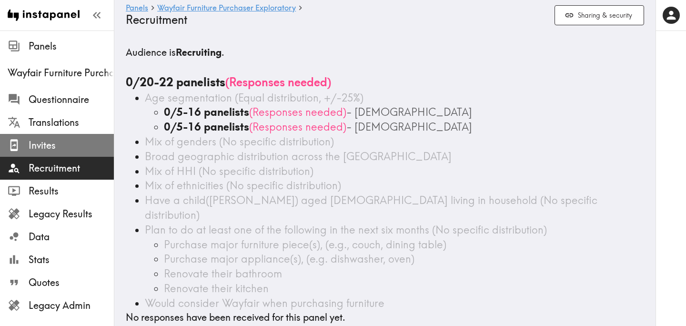
click at [66, 149] on span "Invites" at bounding box center [71, 145] width 85 height 13
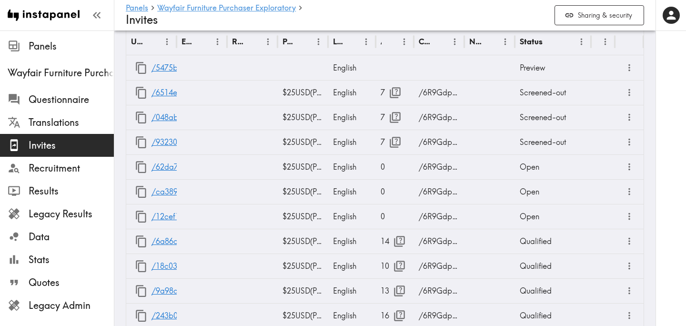
scroll to position [563, 0]
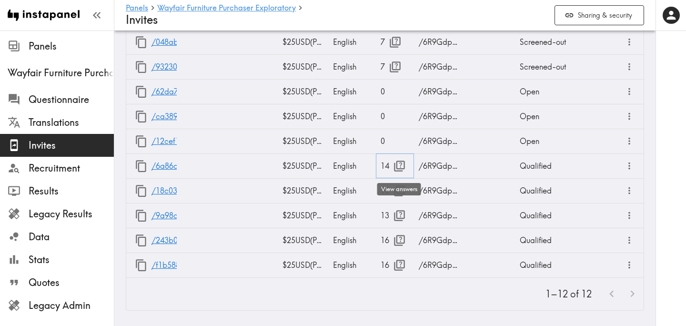
click at [400, 163] on icon "button" at bounding box center [399, 166] width 13 height 13
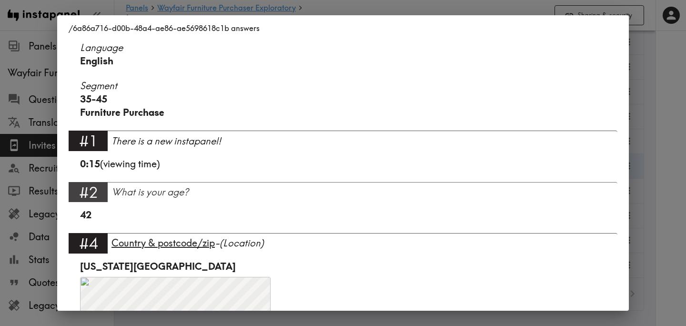
scroll to position [910, 0]
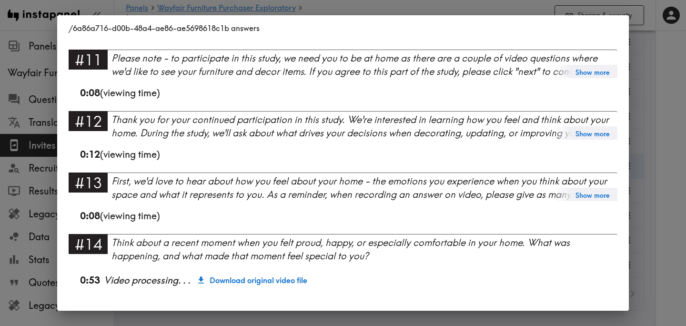
click at [658, 155] on div "/6a86a716-d00b-48a4-ae86-ae5698618c1b answers Language English Segment 35-45 Fu…" at bounding box center [343, 163] width 686 height 326
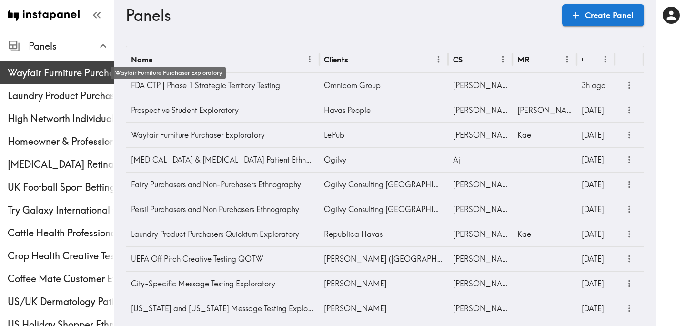
click at [42, 78] on span "Wayfair Furniture Purchaser Exploratory" at bounding box center [61, 72] width 106 height 13
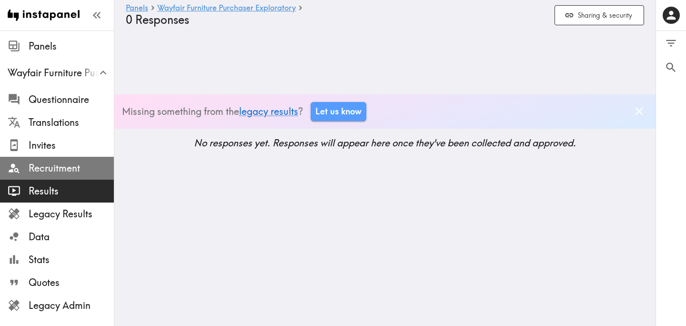
click at [61, 170] on span "Recruitment" at bounding box center [71, 167] width 85 height 13
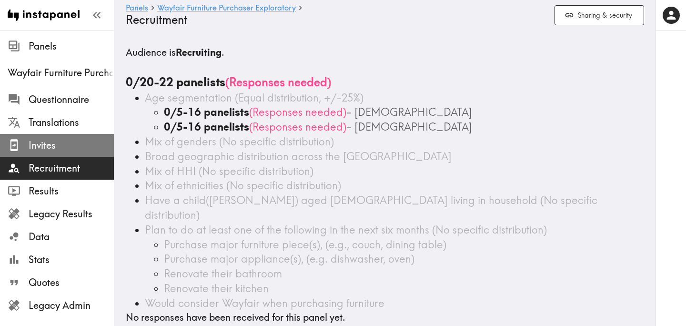
click at [61, 152] on span "Invites" at bounding box center [71, 145] width 85 height 17
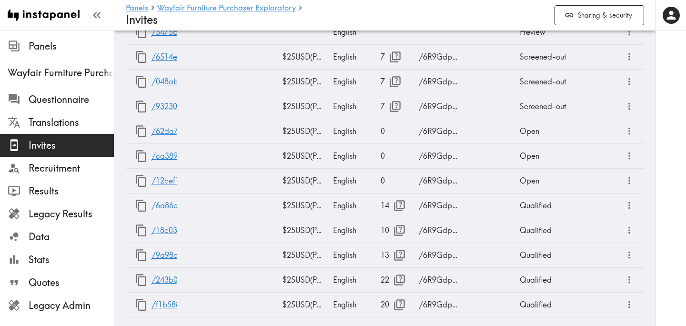
scroll to position [563, 0]
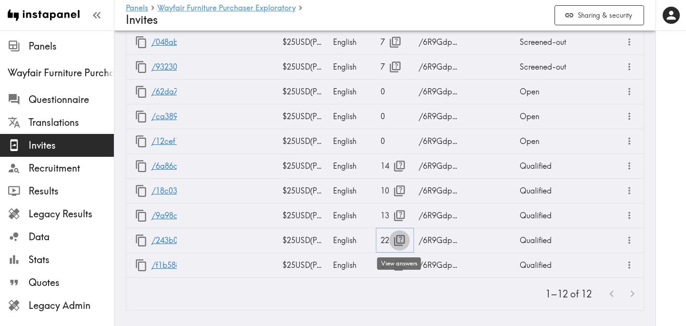
click at [397, 243] on icon "button" at bounding box center [399, 240] width 11 height 11
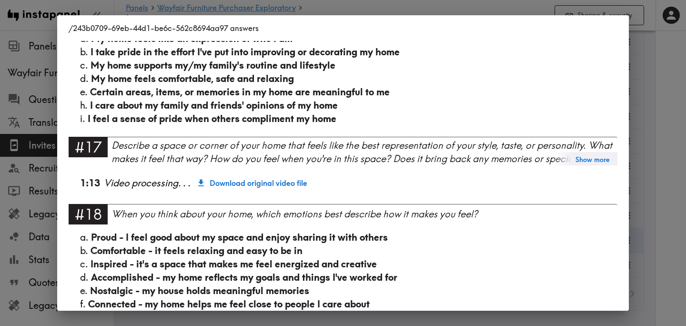
scroll to position [1497, 0]
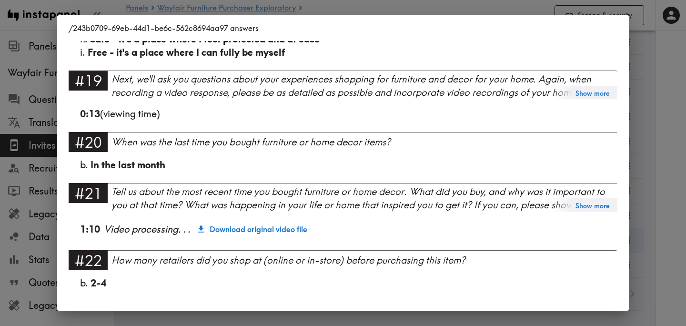
click at [658, 167] on div "/243b0709-69eb-44d1-be6c-562c8694aa97 answers Language English Segment 25-34 Fu…" at bounding box center [343, 163] width 686 height 326
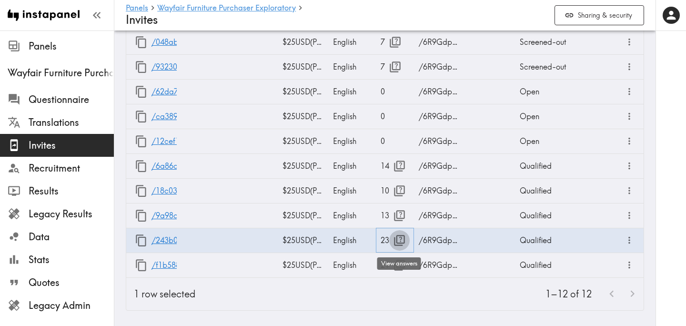
click at [399, 243] on icon "button" at bounding box center [399, 240] width 11 height 11
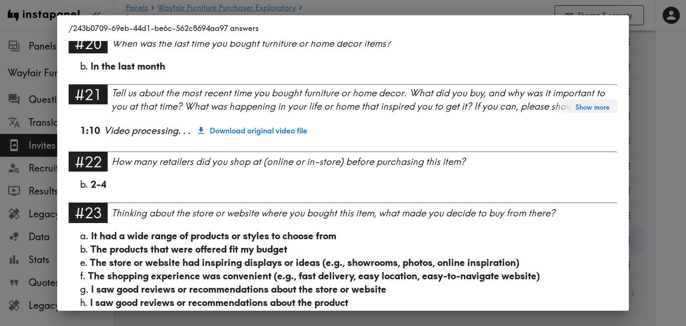
scroll to position [1655, 0]
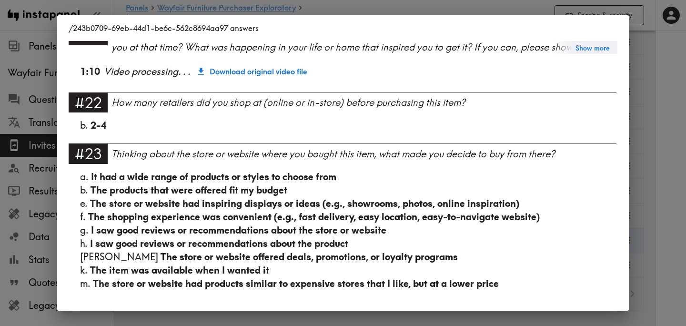
click at [669, 155] on div "/243b0709-69eb-44d1-be6c-562c8694aa97 answers Language English Segment 25-34 Fu…" at bounding box center [343, 163] width 686 height 326
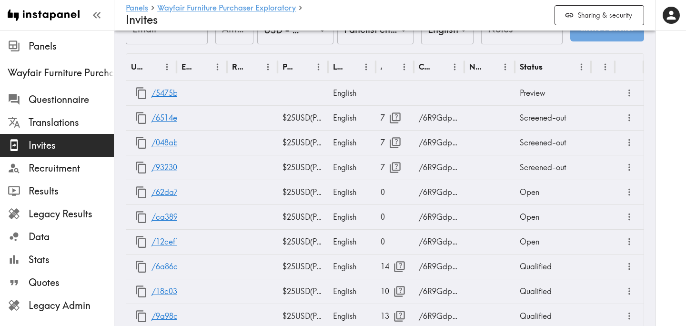
scroll to position [563, 0]
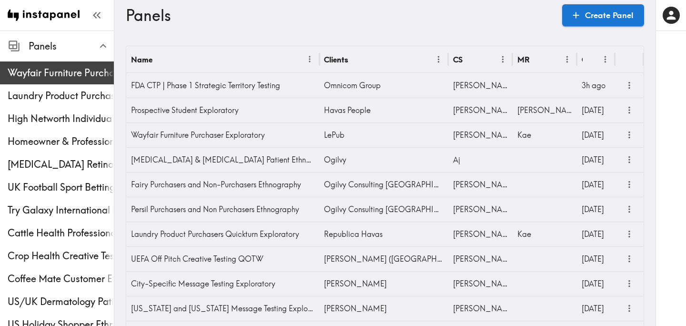
click at [80, 68] on span "Wayfair Furniture Purchaser Exploratory" at bounding box center [61, 72] width 106 height 13
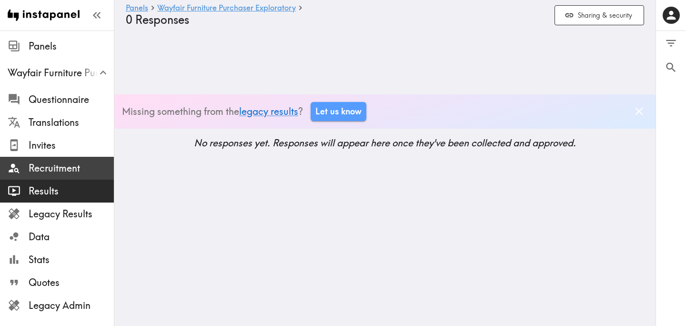
click at [80, 164] on span "Recruitment" at bounding box center [71, 167] width 85 height 13
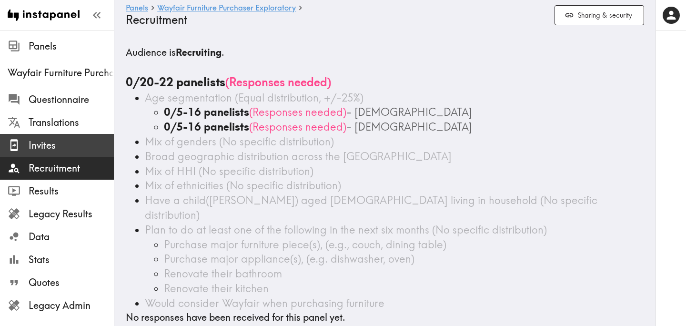
click at [75, 154] on div "Invites" at bounding box center [57, 145] width 114 height 25
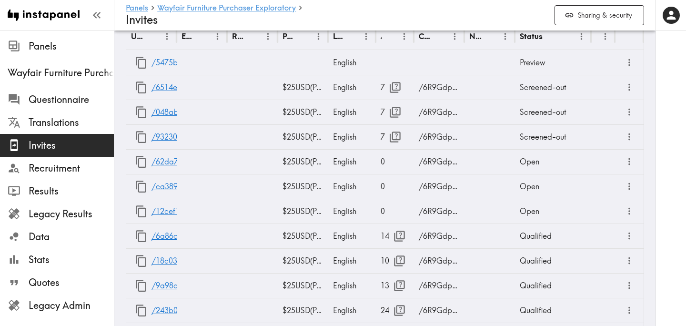
scroll to position [563, 0]
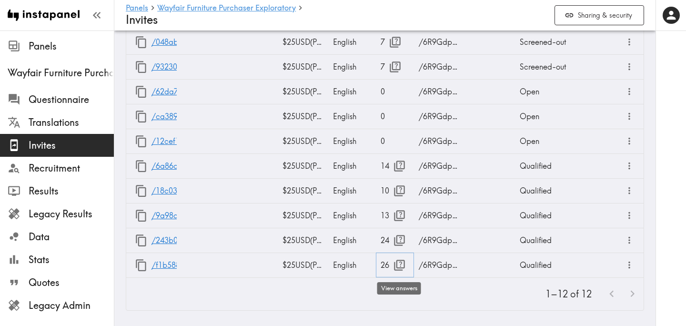
click at [400, 265] on icon "button" at bounding box center [399, 265] width 11 height 11
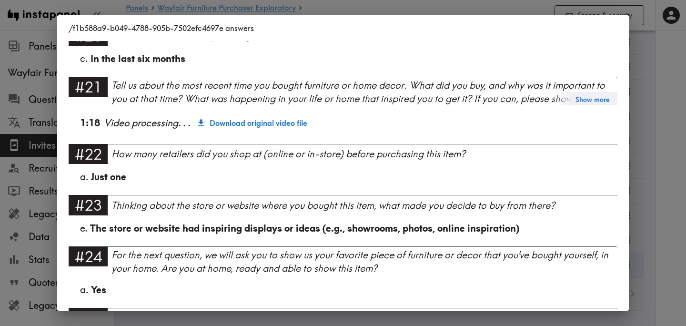
scroll to position [1711, 0]
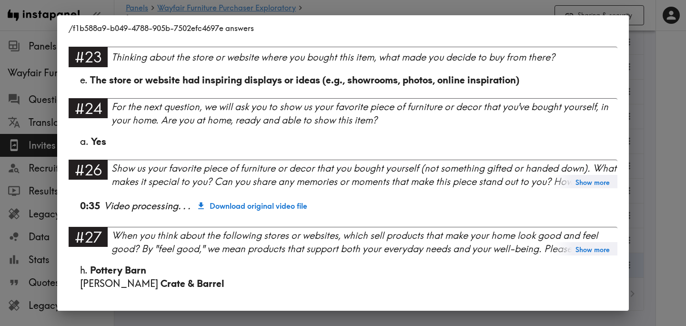
click at [664, 158] on div "/f1b588a9-b049-4788-905b-7502efc4697e answers Language English Segment 35-45 Fu…" at bounding box center [343, 163] width 686 height 326
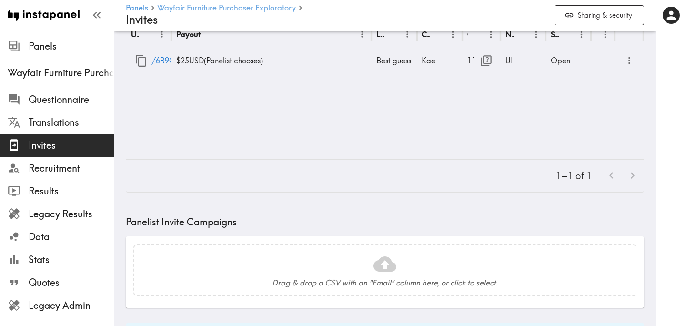
scroll to position [81, 0]
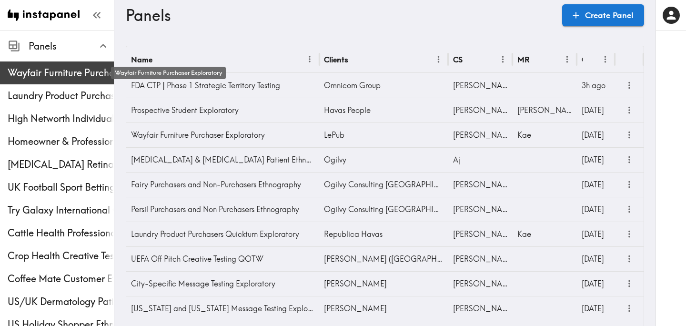
click at [68, 71] on span "Wayfair Furniture Purchaser Exploratory" at bounding box center [61, 72] width 106 height 13
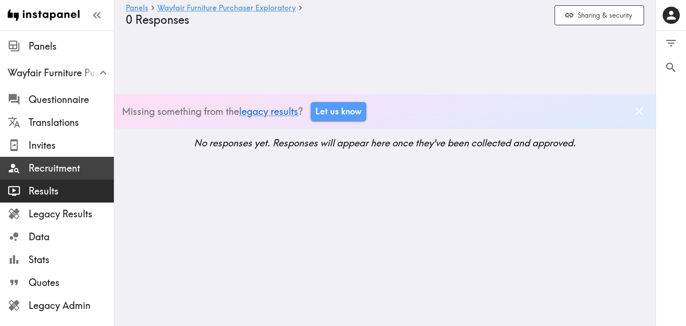
click at [61, 168] on span "Recruitment" at bounding box center [71, 167] width 85 height 13
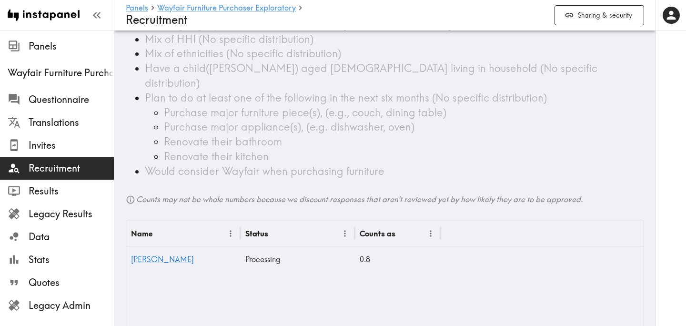
scroll to position [198, 0]
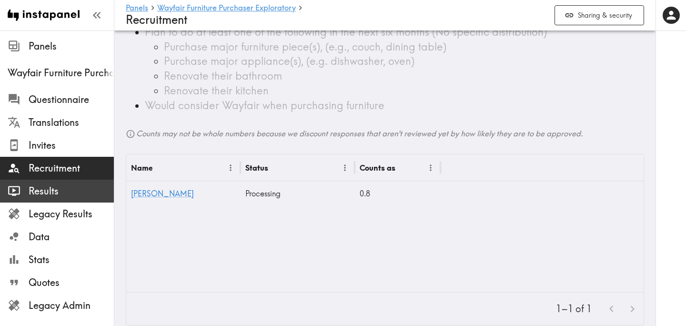
click at [85, 190] on span "Results" at bounding box center [71, 190] width 85 height 13
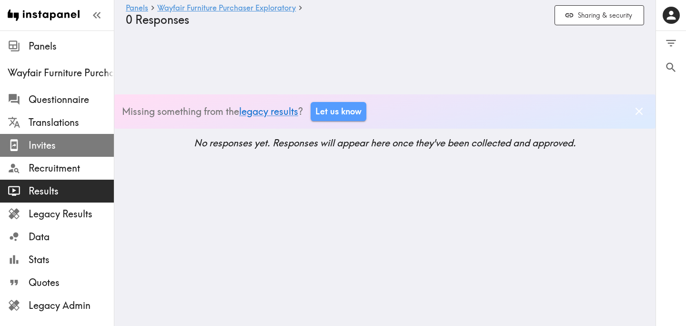
click at [76, 148] on span "Invites" at bounding box center [71, 145] width 85 height 13
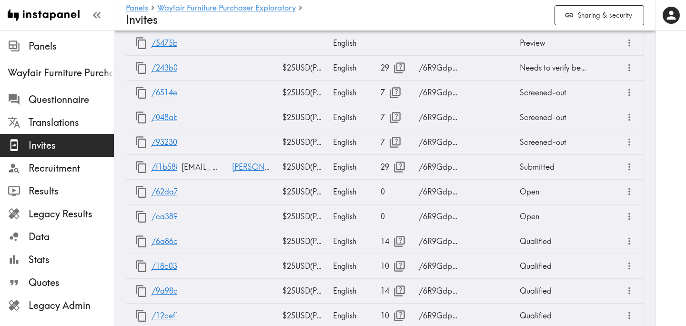
scroll to position [563, 0]
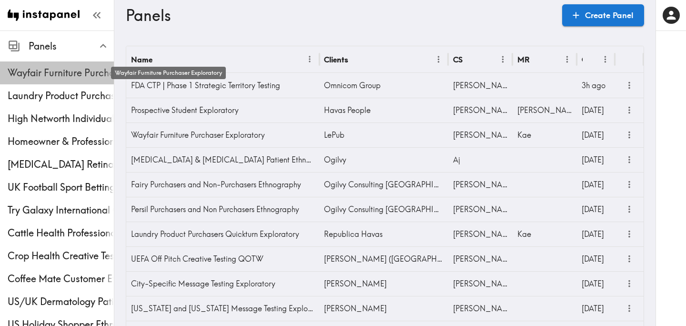
click at [77, 70] on span "Wayfair Furniture Purchaser Exploratory" at bounding box center [61, 72] width 106 height 13
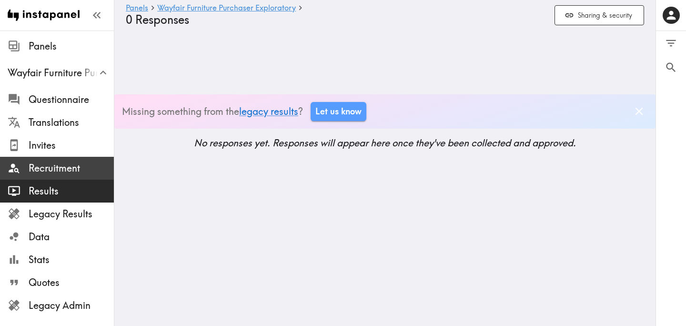
click at [58, 168] on span "Recruitment" at bounding box center [71, 167] width 85 height 13
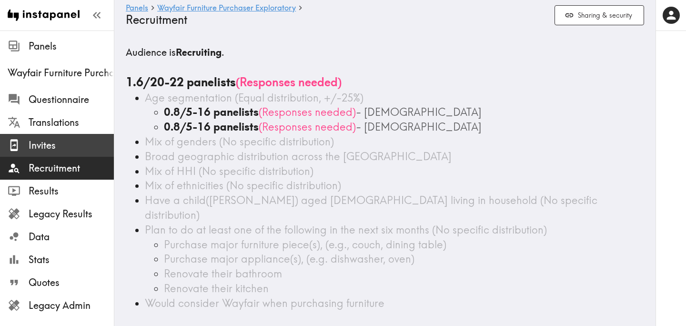
click at [54, 142] on span "Invites" at bounding box center [71, 145] width 85 height 13
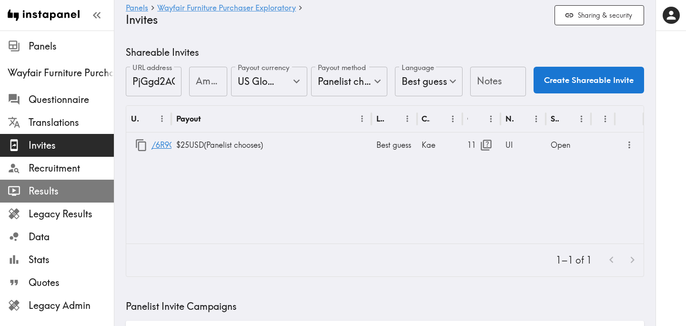
click at [52, 188] on span "Results" at bounding box center [71, 190] width 85 height 13
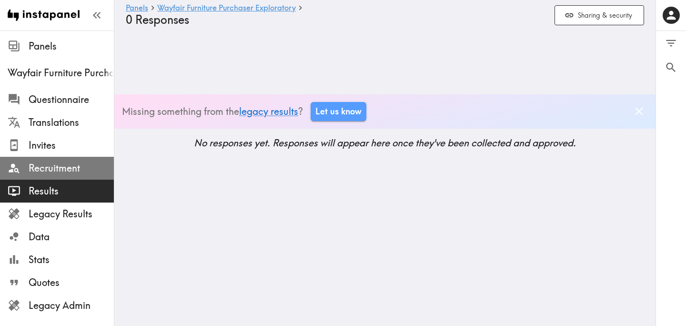
click at [60, 172] on span "Recruitment" at bounding box center [71, 167] width 85 height 13
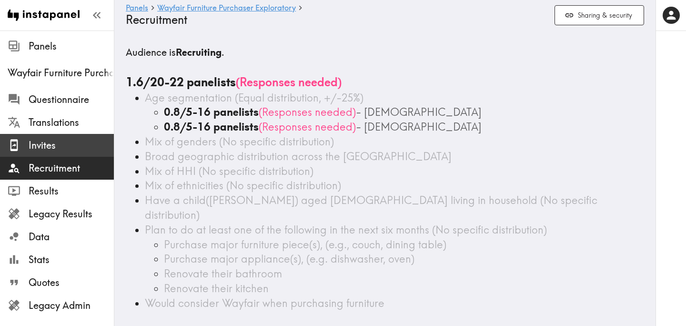
click at [75, 149] on span "Invites" at bounding box center [71, 145] width 85 height 13
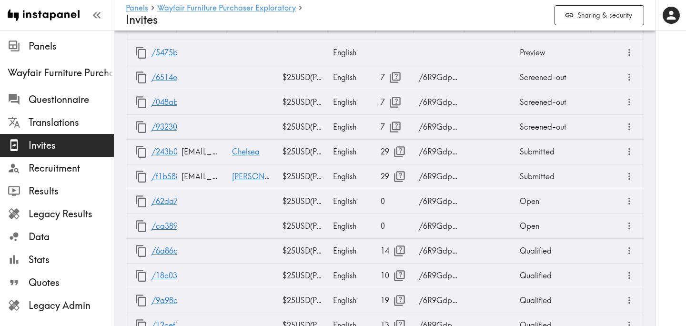
scroll to position [563, 0]
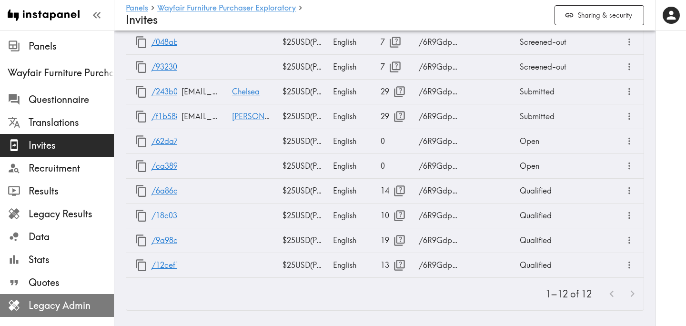
click at [49, 311] on span "Legacy Admin" at bounding box center [71, 305] width 85 height 13
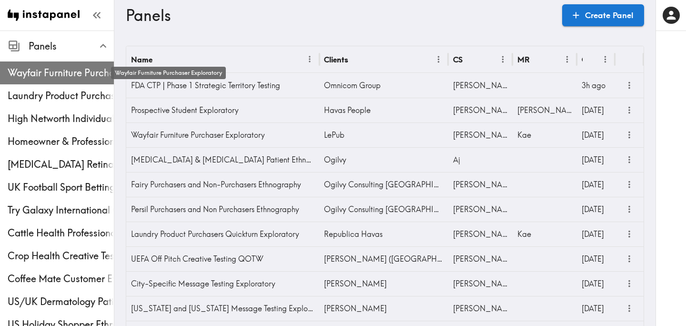
click at [73, 69] on span "Wayfair Furniture Purchaser Exploratory" at bounding box center [61, 72] width 106 height 13
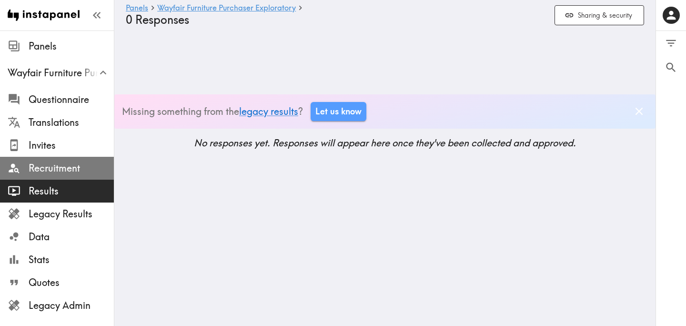
click at [68, 177] on div "Recruitment" at bounding box center [57, 168] width 114 height 25
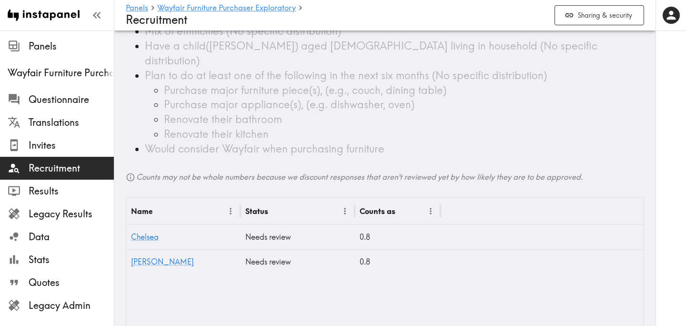
scroll to position [198, 0]
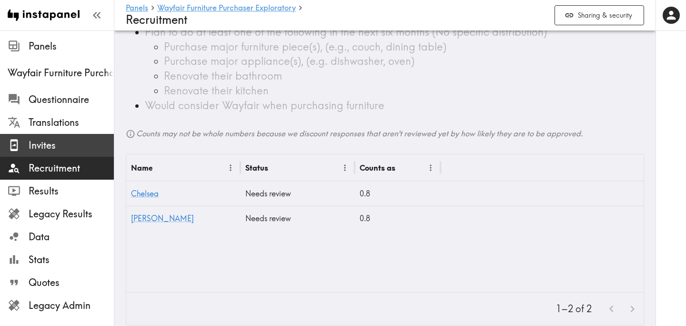
click at [54, 151] on span "Invites" at bounding box center [71, 145] width 85 height 13
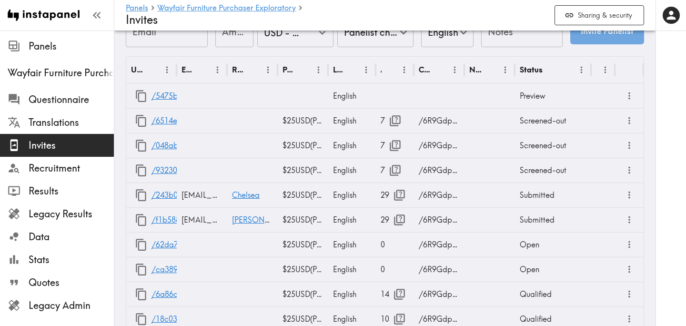
scroll to position [455, 0]
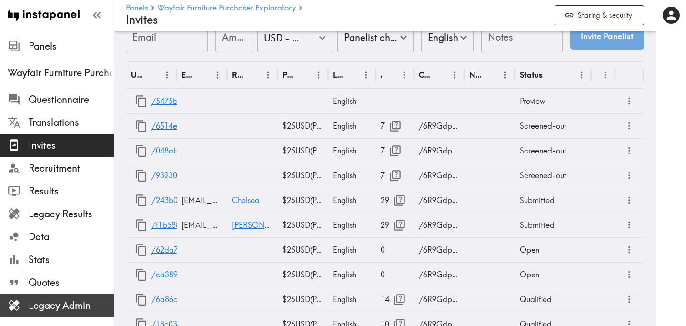
click at [82, 310] on span "Legacy Admin" at bounding box center [71, 305] width 85 height 13
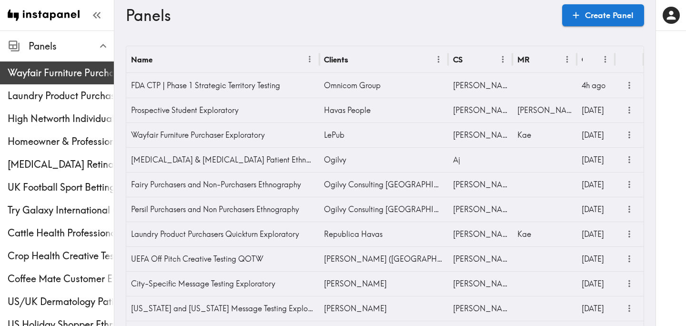
click at [71, 69] on span "Wayfair Furniture Purchaser Exploratory" at bounding box center [61, 72] width 106 height 13
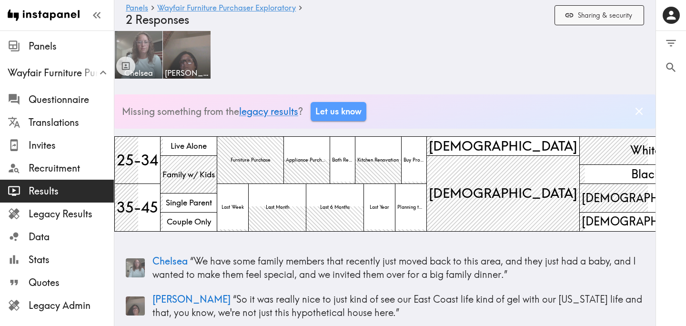
click at [605, 18] on button "Sharing & security" at bounding box center [599, 15] width 90 height 20
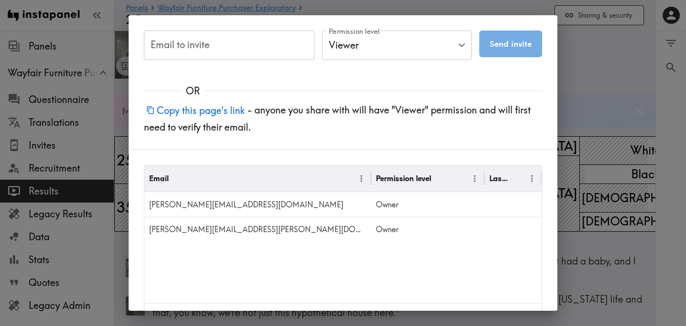
click at [220, 115] on button "Copy this page's link" at bounding box center [195, 110] width 103 height 20
click at [248, 108] on button "Copied this page's link!" at bounding box center [201, 110] width 115 height 20
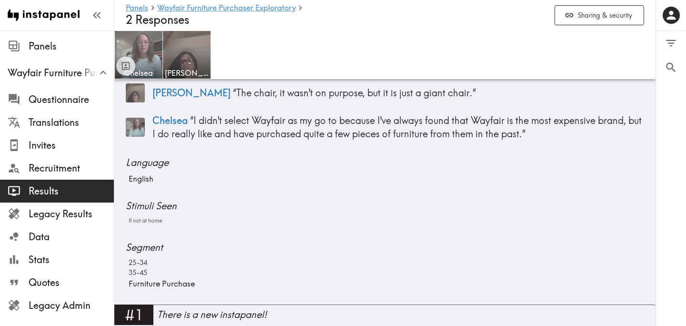
scroll to position [368, 0]
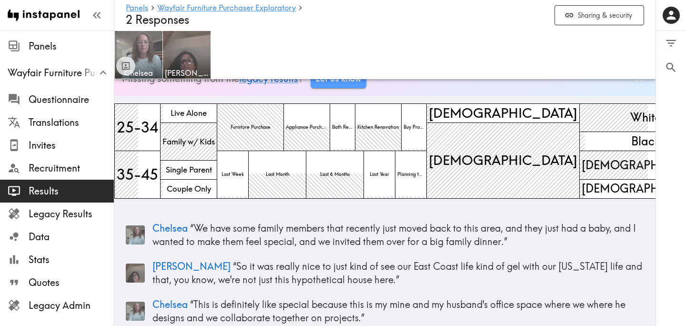
scroll to position [32, 0]
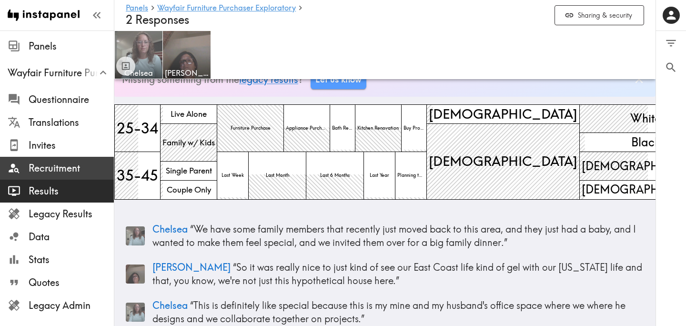
click at [80, 170] on span "Recruitment" at bounding box center [71, 167] width 85 height 13
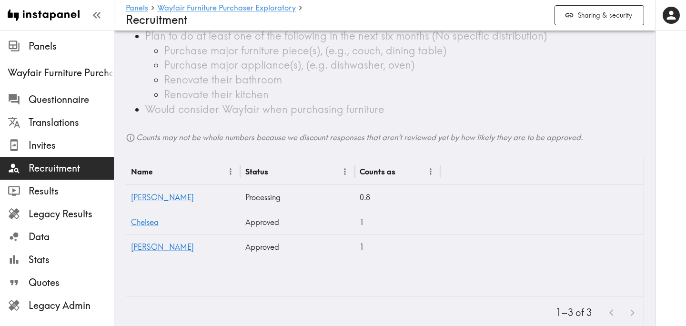
scroll to position [198, 0]
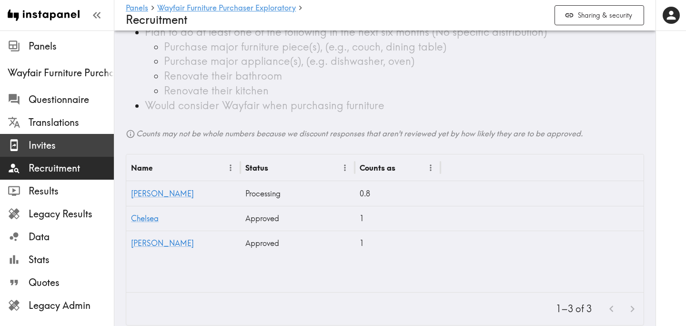
click at [67, 151] on span "Invites" at bounding box center [71, 145] width 85 height 13
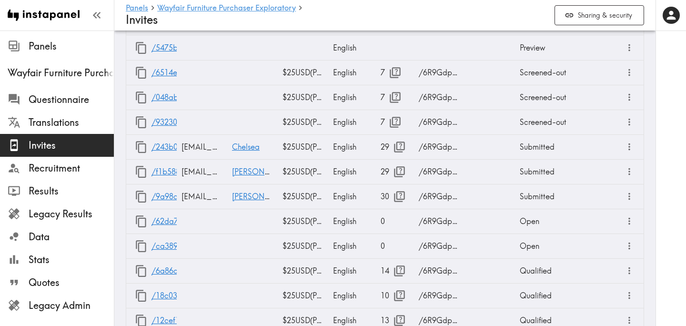
scroll to position [497, 0]
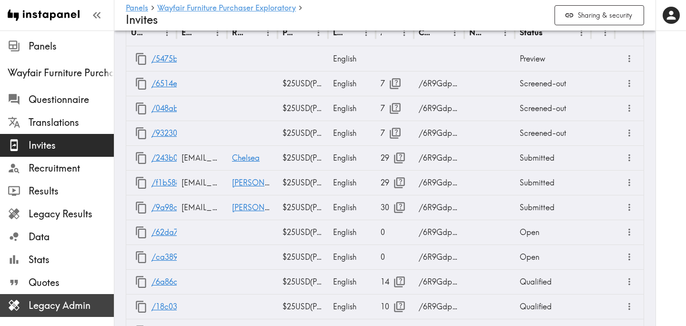
click at [64, 303] on span "Legacy Admin" at bounding box center [71, 305] width 85 height 13
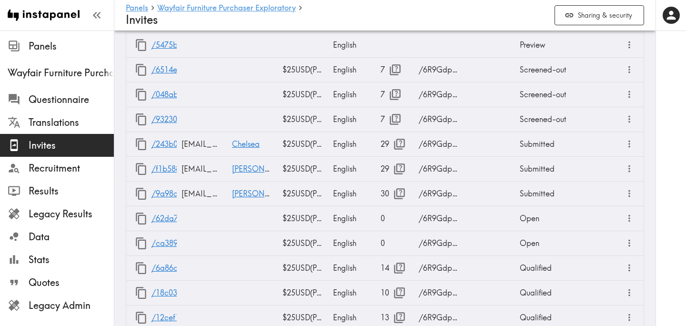
scroll to position [563, 0]
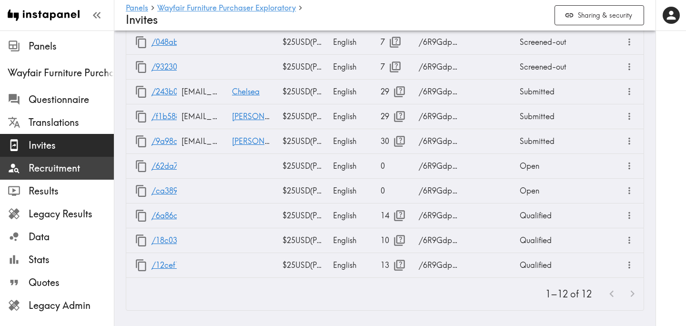
click at [75, 161] on span "Recruitment" at bounding box center [71, 167] width 85 height 13
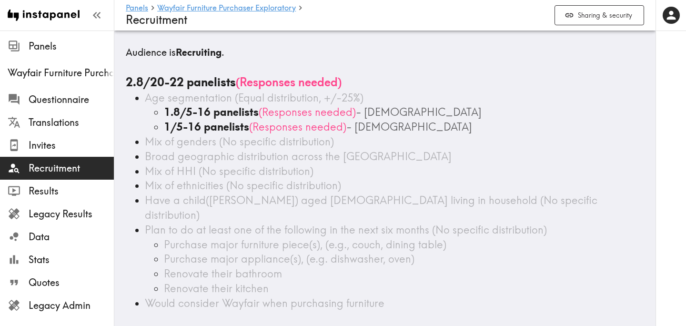
scroll to position [198, 0]
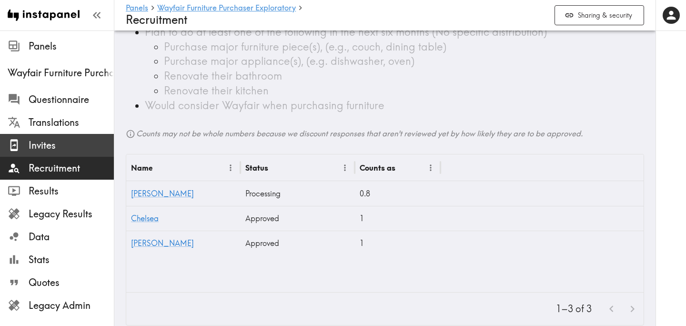
click at [65, 146] on span "Invites" at bounding box center [71, 145] width 85 height 13
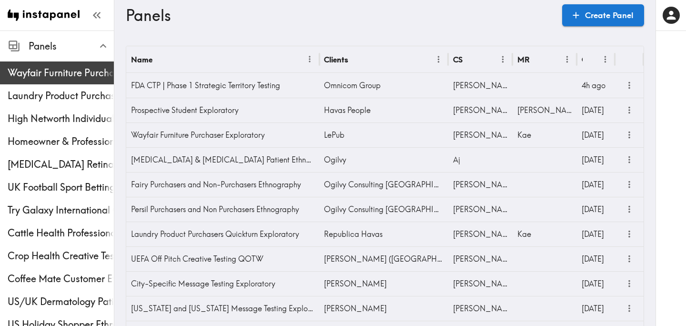
click at [62, 65] on span "Wayfair Furniture Purchaser Exploratory" at bounding box center [61, 72] width 106 height 17
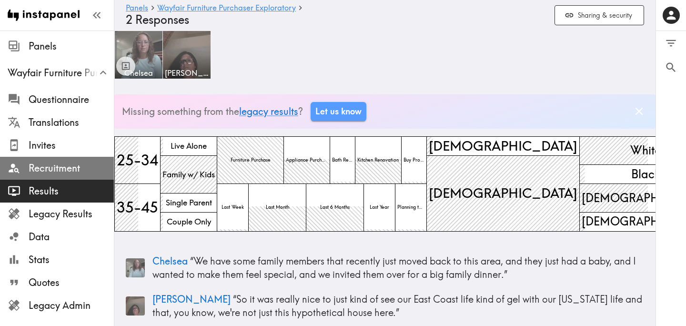
click at [74, 160] on span "Recruitment" at bounding box center [71, 168] width 85 height 17
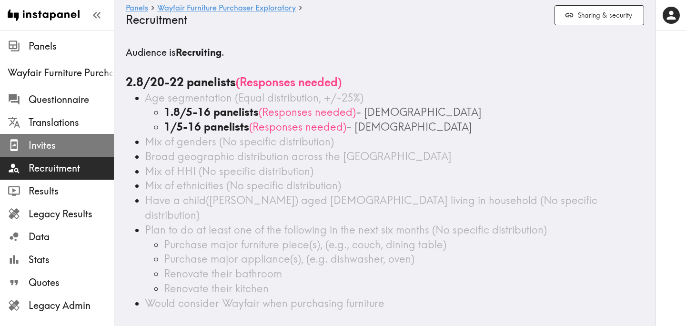
click at [85, 148] on span "Invites" at bounding box center [71, 145] width 85 height 13
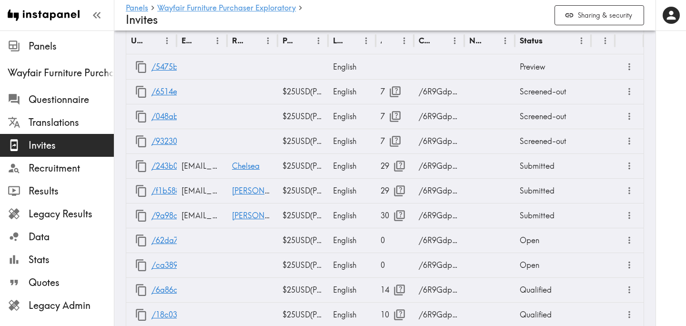
scroll to position [588, 0]
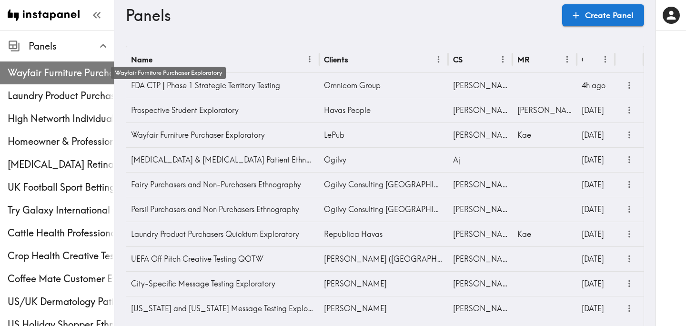
click at [53, 68] on span "Wayfair Furniture Purchaser Exploratory" at bounding box center [61, 72] width 106 height 13
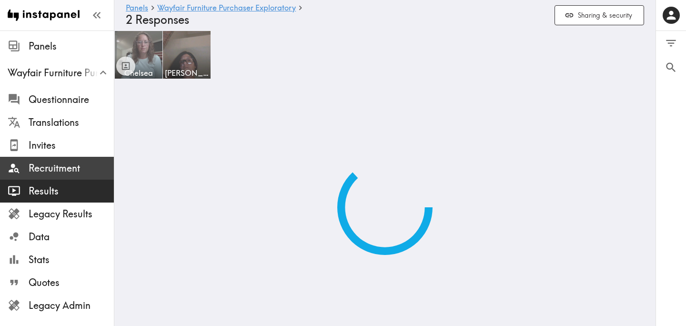
click at [54, 165] on span "Recruitment" at bounding box center [71, 167] width 85 height 13
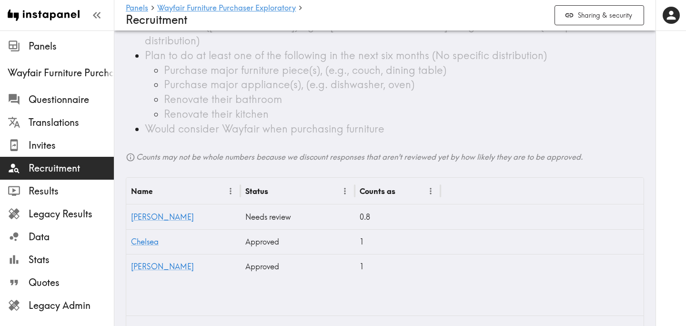
scroll to position [198, 0]
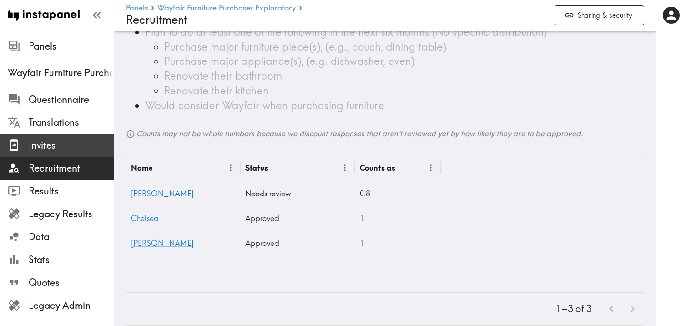
click at [72, 151] on span "Invites" at bounding box center [71, 145] width 85 height 13
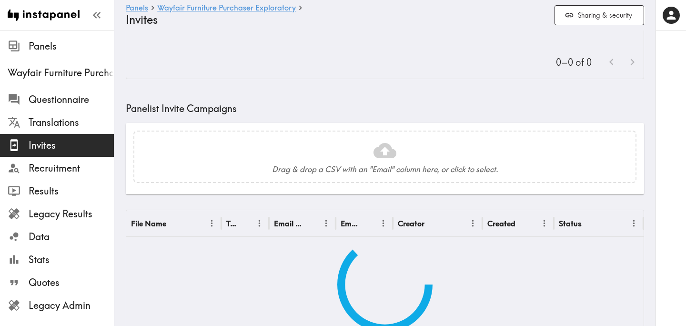
type input "US Global Equivalent - converted and cost-of-living adjusted"
type input "USD - US Dollar ([GEOGRAPHIC_DATA], [US_STATE], [GEOGRAPHIC_DATA], [GEOGRAPHIC_…"
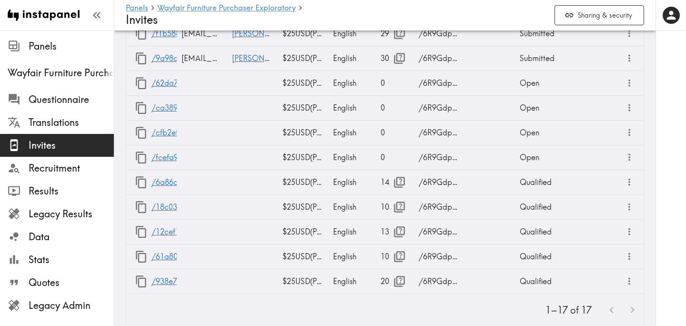
scroll to position [673, 0]
